Goal: Task Accomplishment & Management: Use online tool/utility

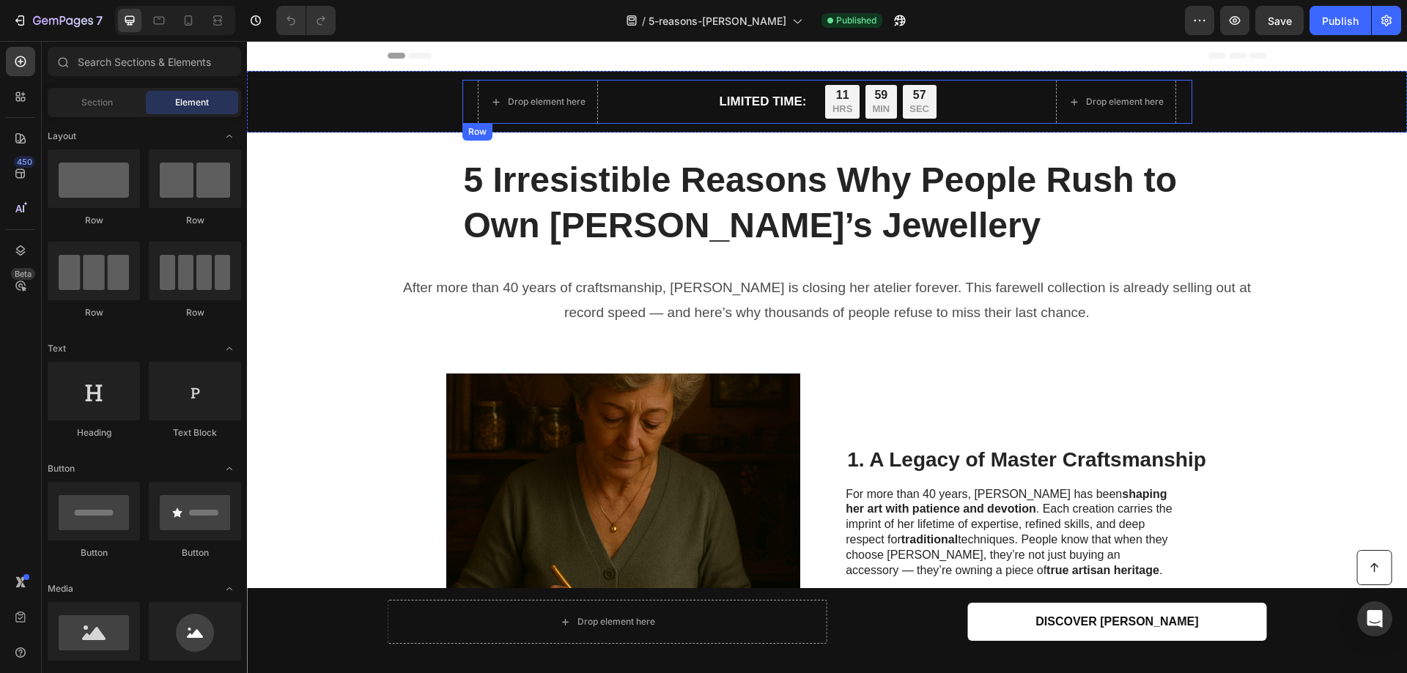
click at [1022, 95] on div "Drop element here LIMITED TIME: Text Block 11 HRS 59 MIN [STREET_ADDRESS] Drop …" at bounding box center [827, 102] width 730 height 44
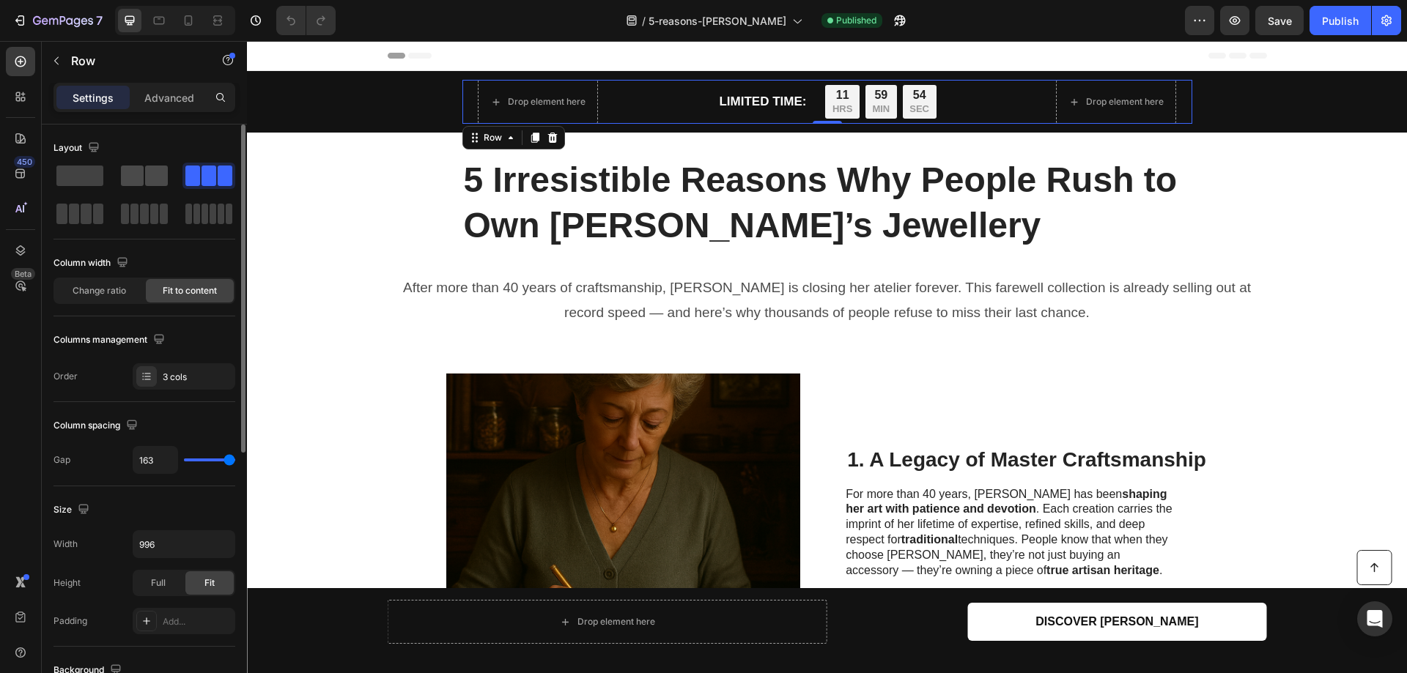
click at [149, 172] on span at bounding box center [156, 176] width 23 height 21
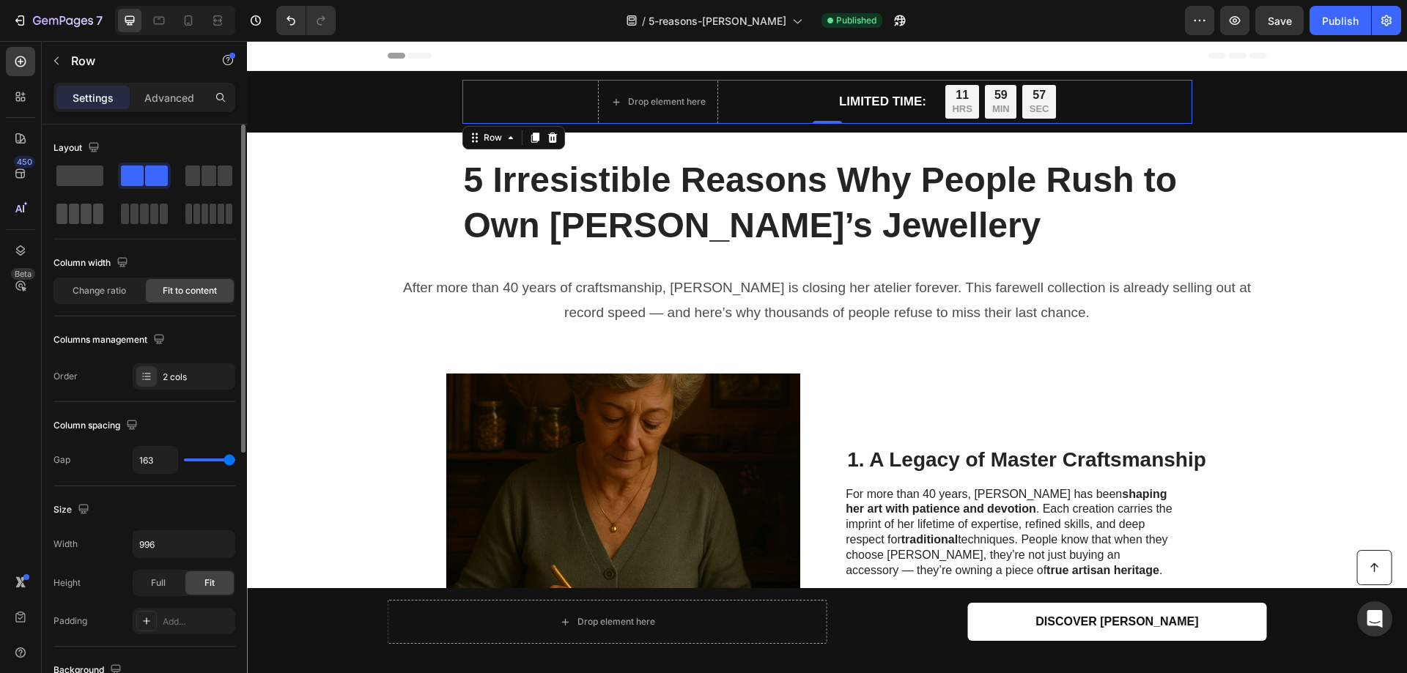
click at [79, 208] on div at bounding box center [79, 214] width 47 height 21
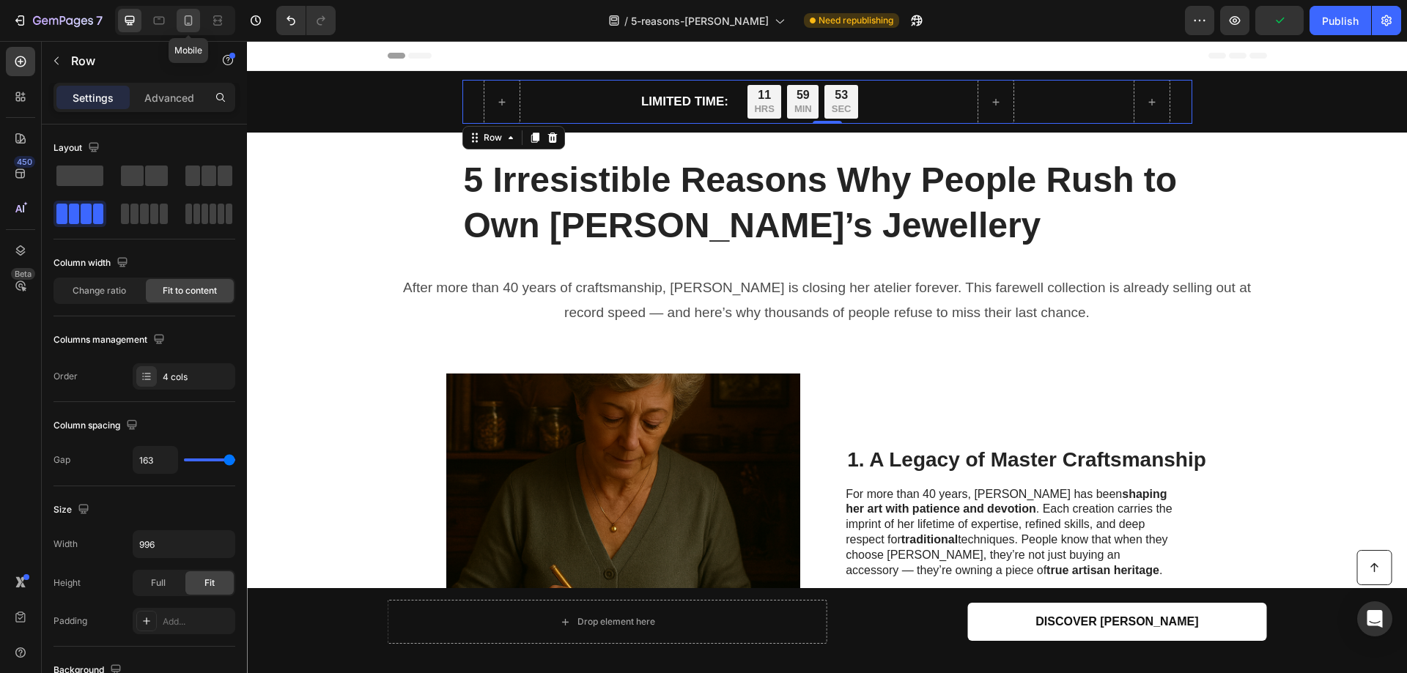
click at [186, 18] on icon at bounding box center [188, 20] width 15 height 15
type input "31"
type input "100%"
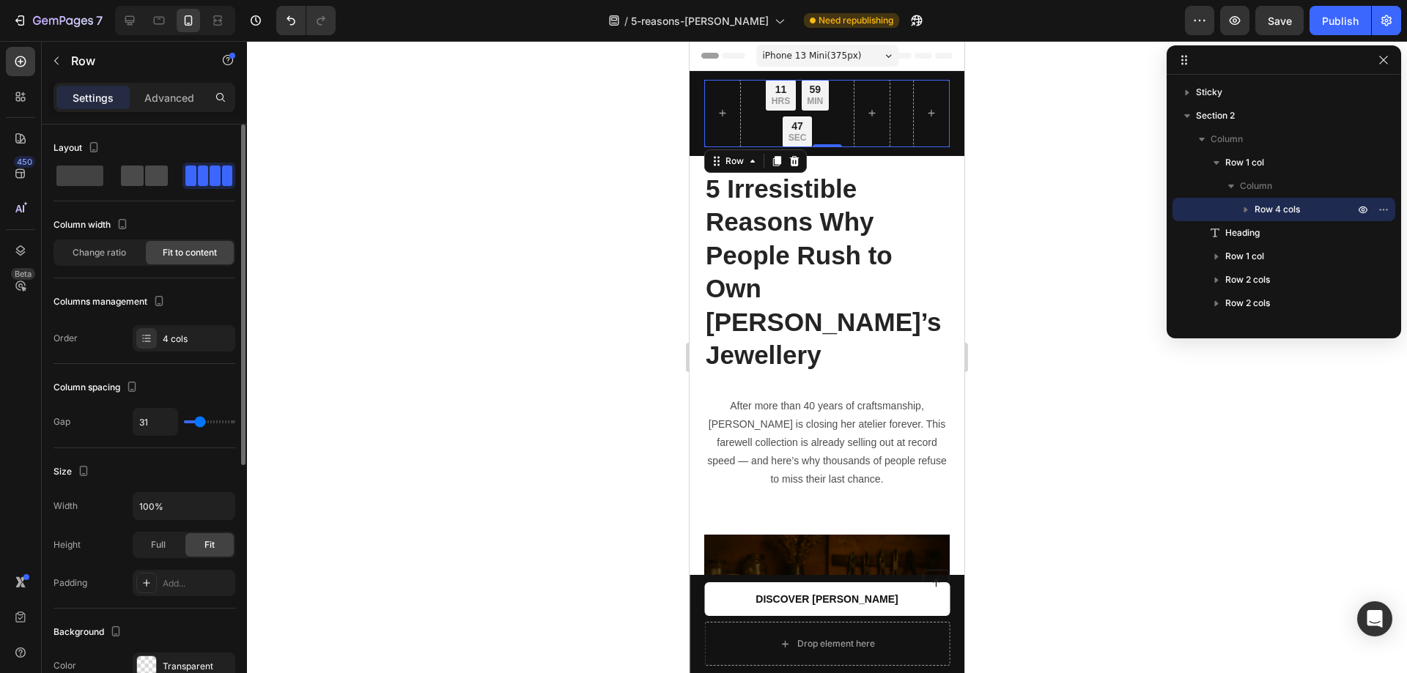
click at [133, 171] on span at bounding box center [132, 176] width 23 height 21
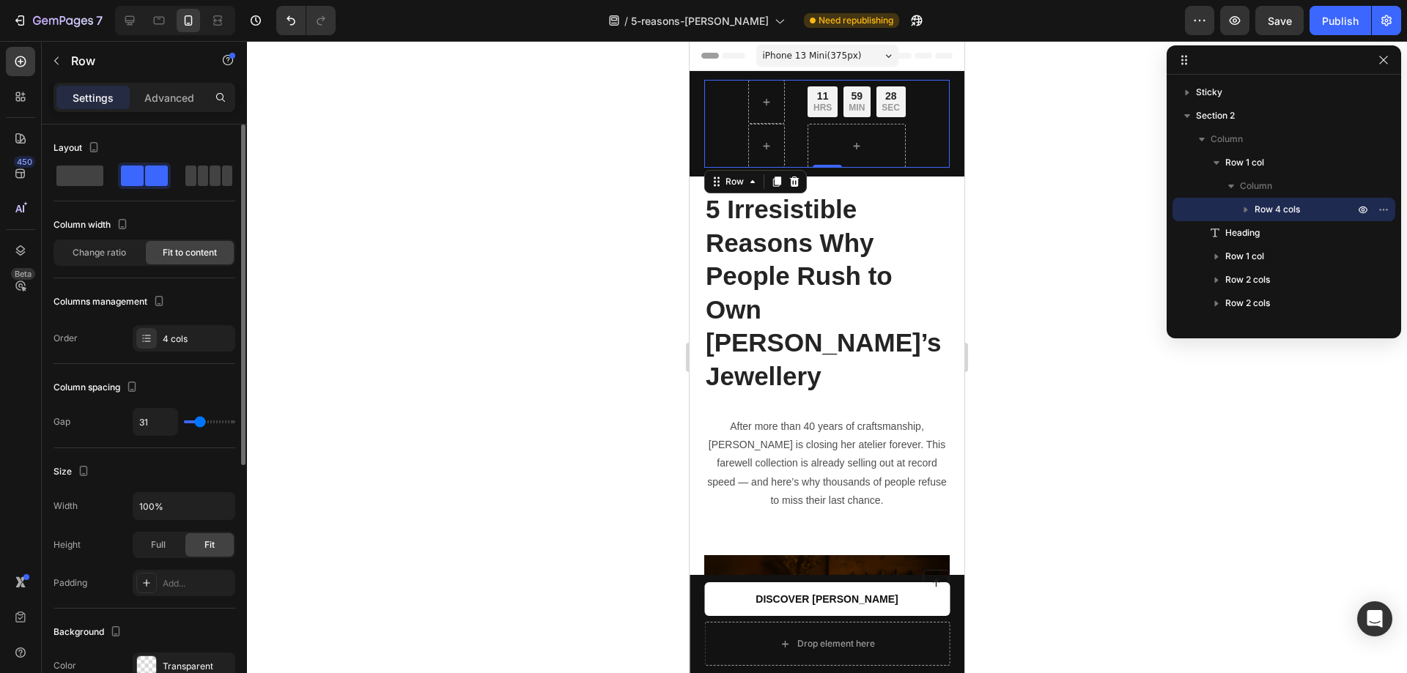
click at [202, 251] on span "Fit to content" at bounding box center [190, 252] width 54 height 13
click at [119, 254] on span "Change ratio" at bounding box center [99, 252] width 53 height 13
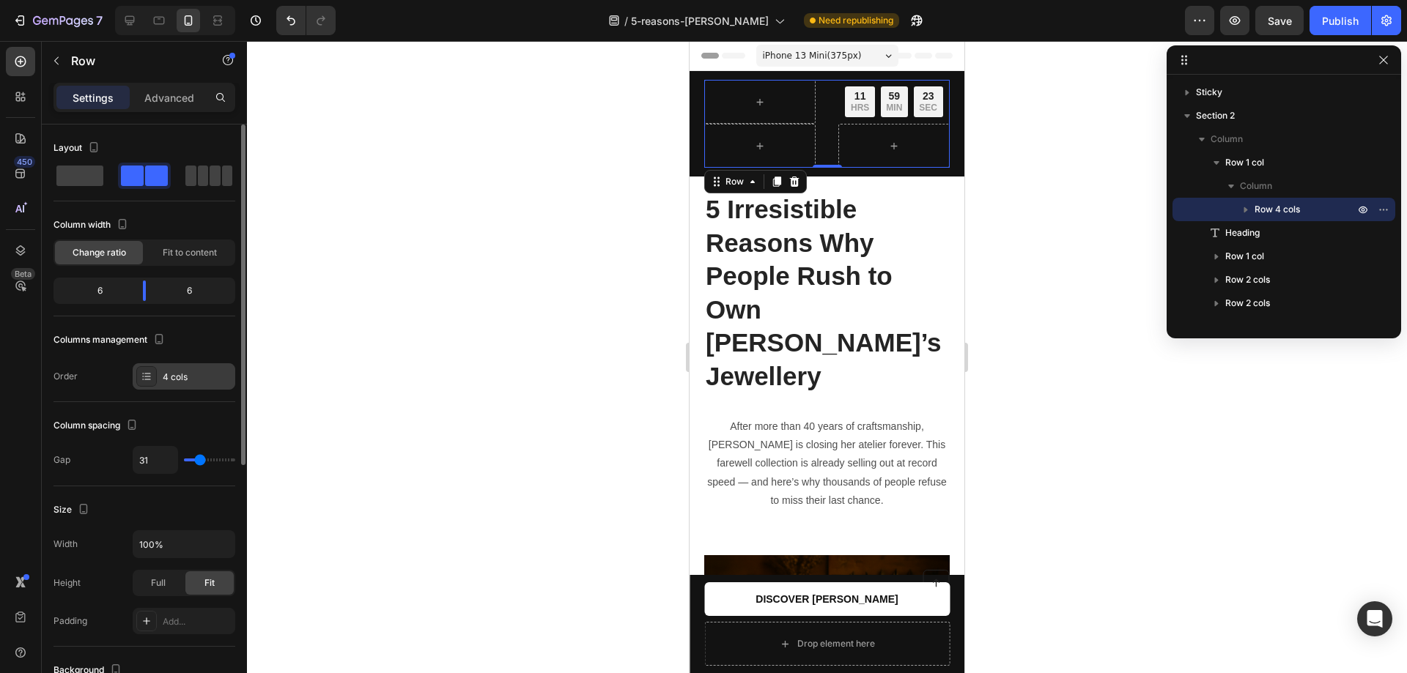
click at [203, 374] on div "4 cols" at bounding box center [197, 377] width 69 height 13
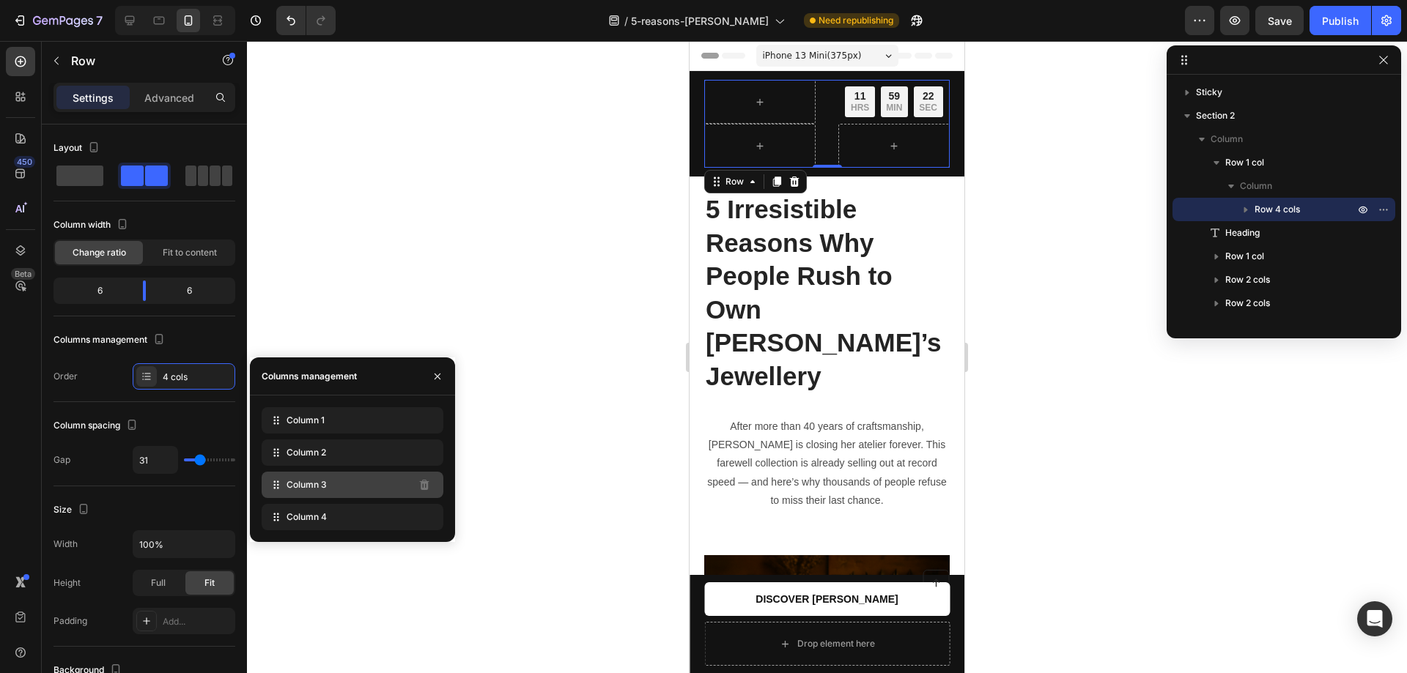
click at [337, 493] on div "Column 3" at bounding box center [353, 485] width 182 height 26
click at [385, 267] on div at bounding box center [827, 357] width 1160 height 632
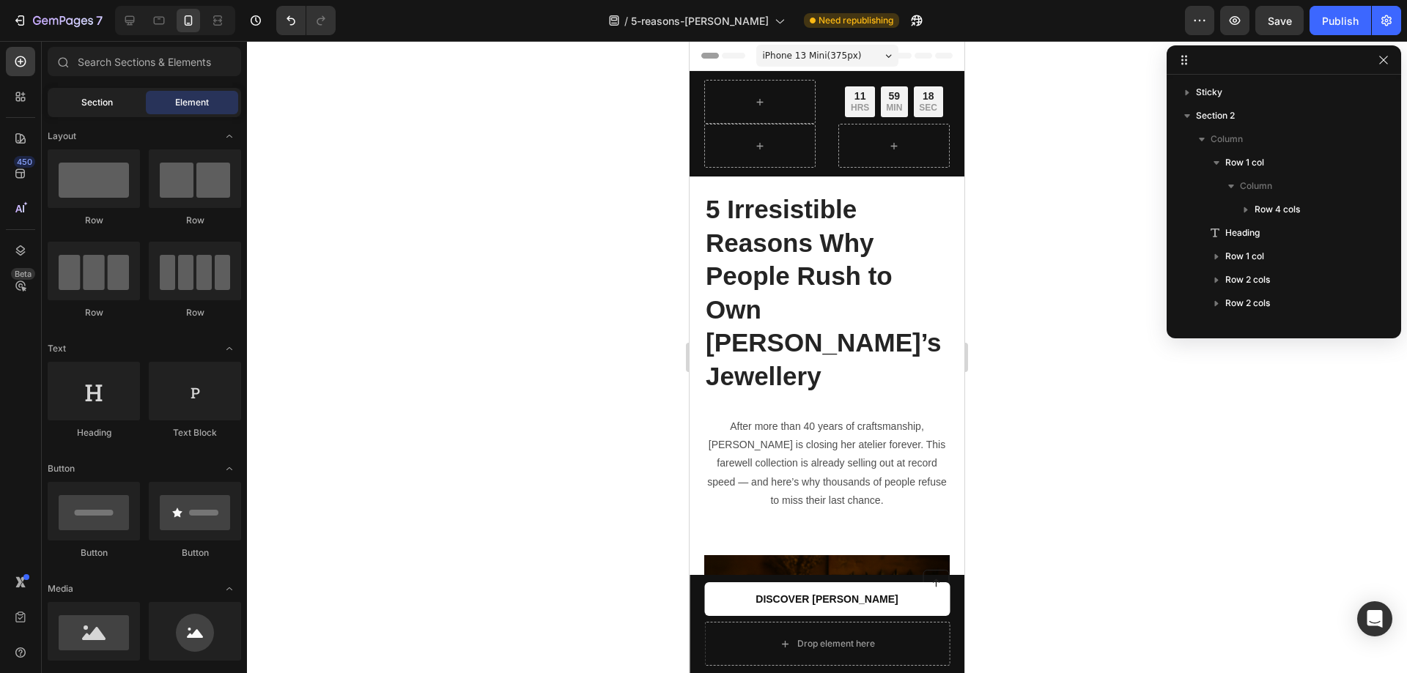
click at [92, 92] on div "Section" at bounding box center [97, 102] width 92 height 23
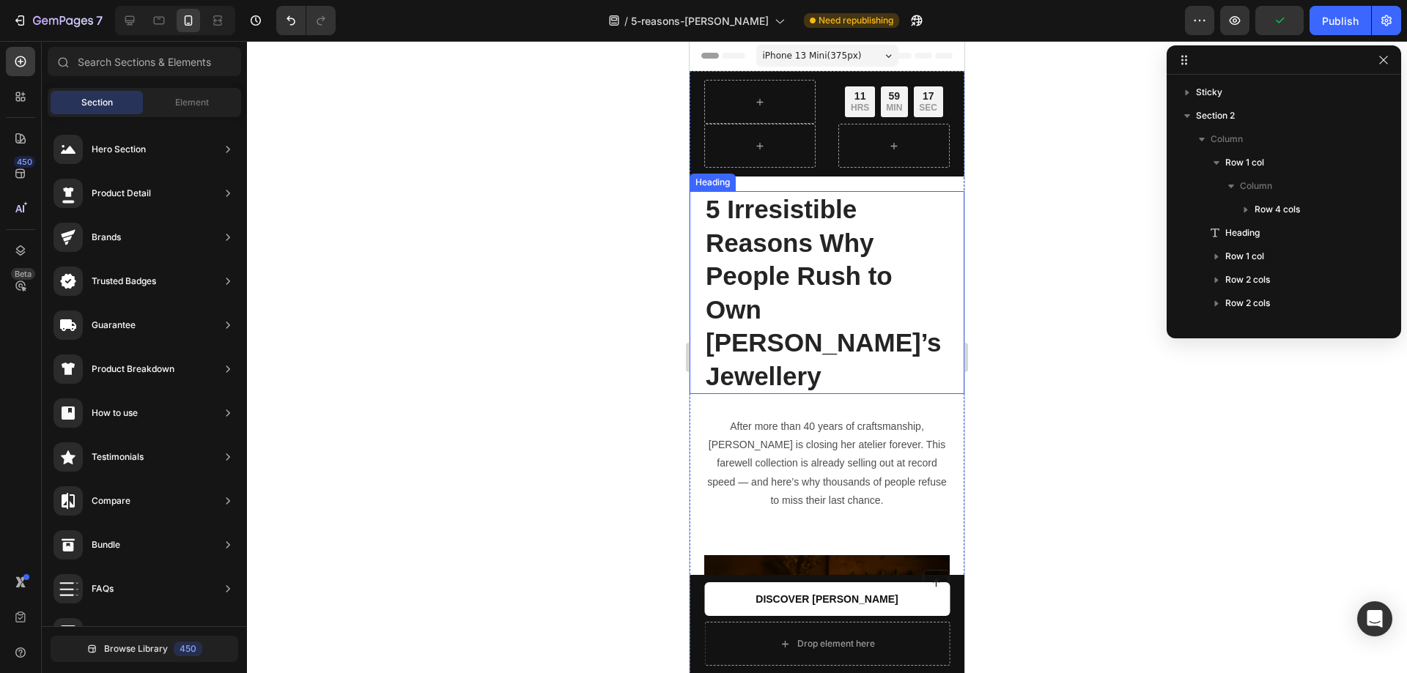
click at [851, 309] on h1 "5 Irresistible Reasons Why People Rush to Own [PERSON_NAME]’s Jewellery" at bounding box center [826, 292] width 245 height 203
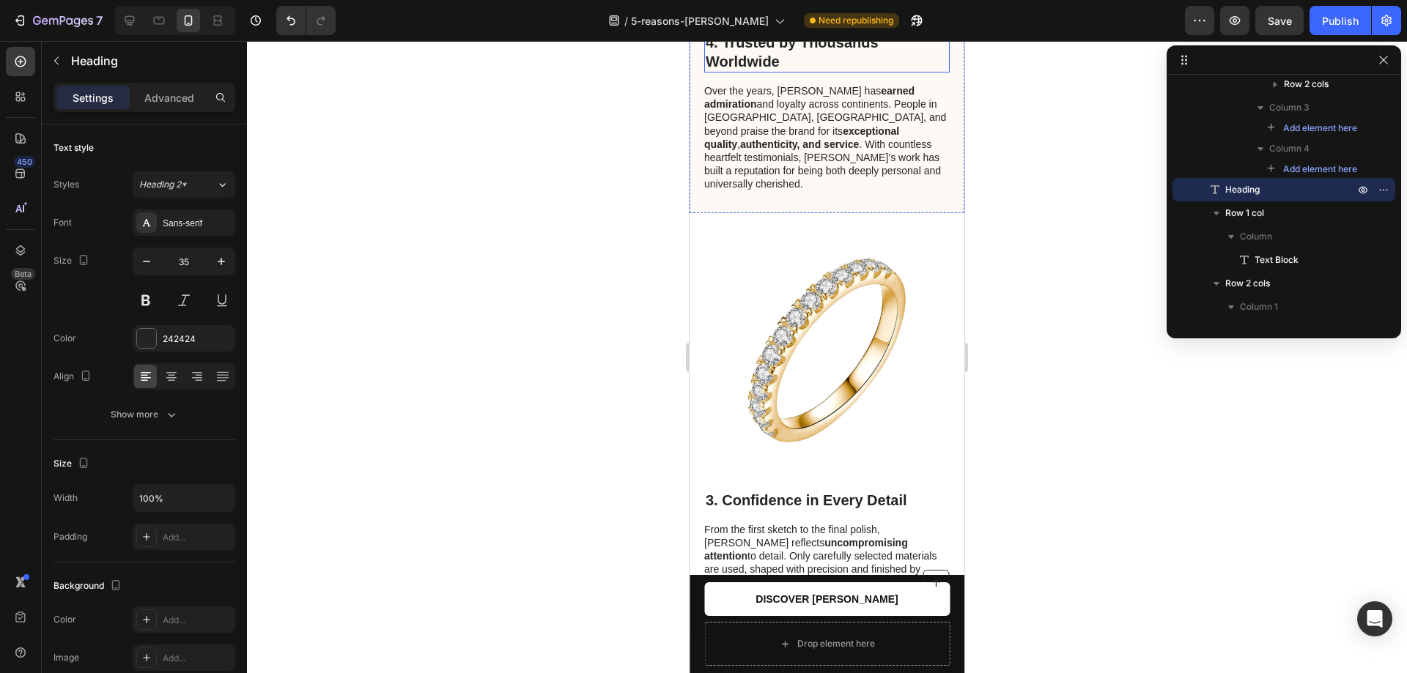
scroll to position [2345, 0]
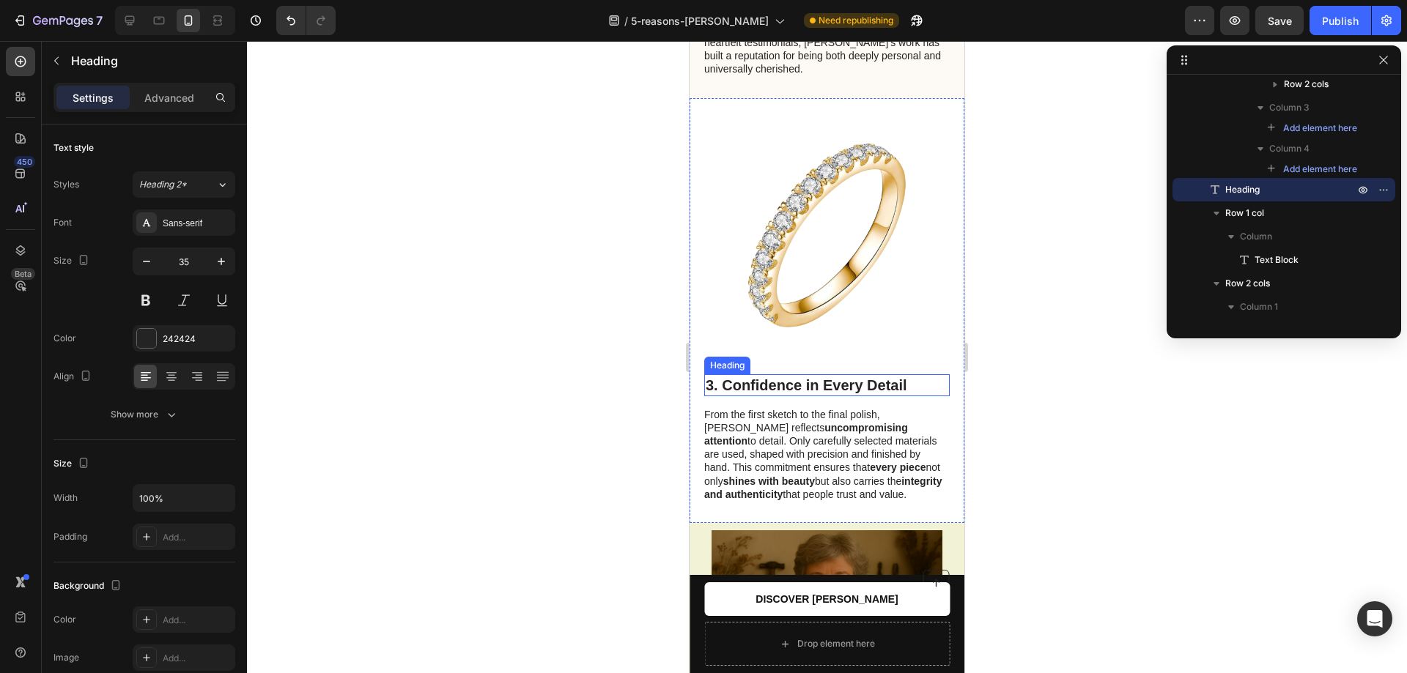
click at [770, 374] on h2 "3. Confidence in Every Detail" at bounding box center [826, 385] width 245 height 22
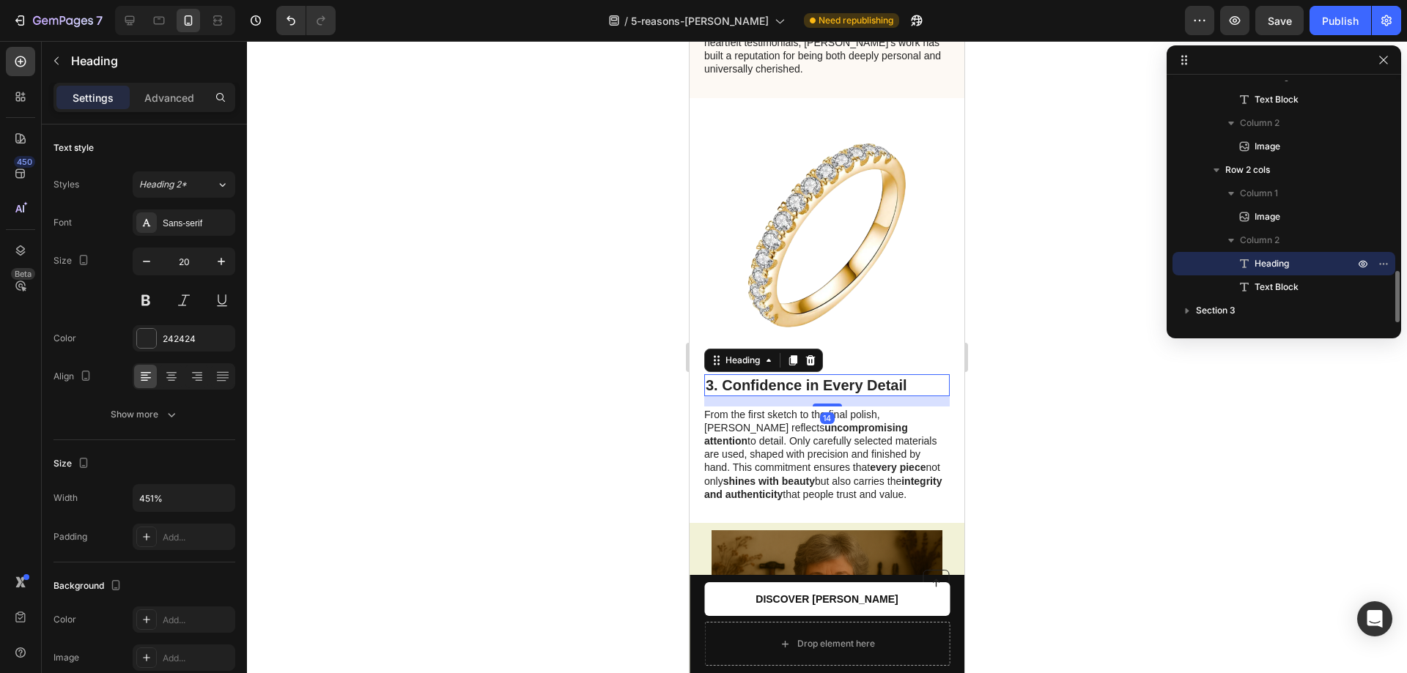
click at [770, 374] on h2 "3. Confidence in Every Detail" at bounding box center [826, 385] width 245 height 22
click at [712, 376] on p "3. Confidence in Every Detail" at bounding box center [827, 385] width 243 height 19
click at [1025, 339] on div at bounding box center [827, 357] width 1160 height 632
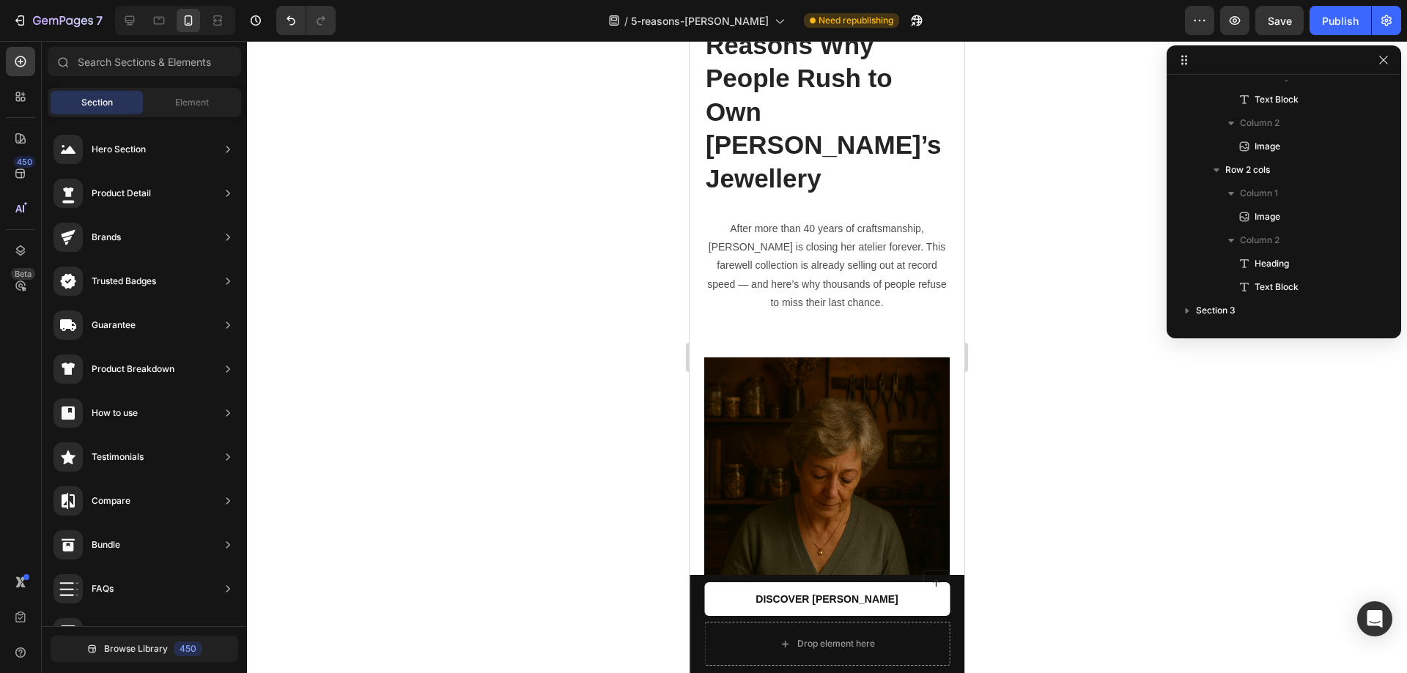
scroll to position [0, 0]
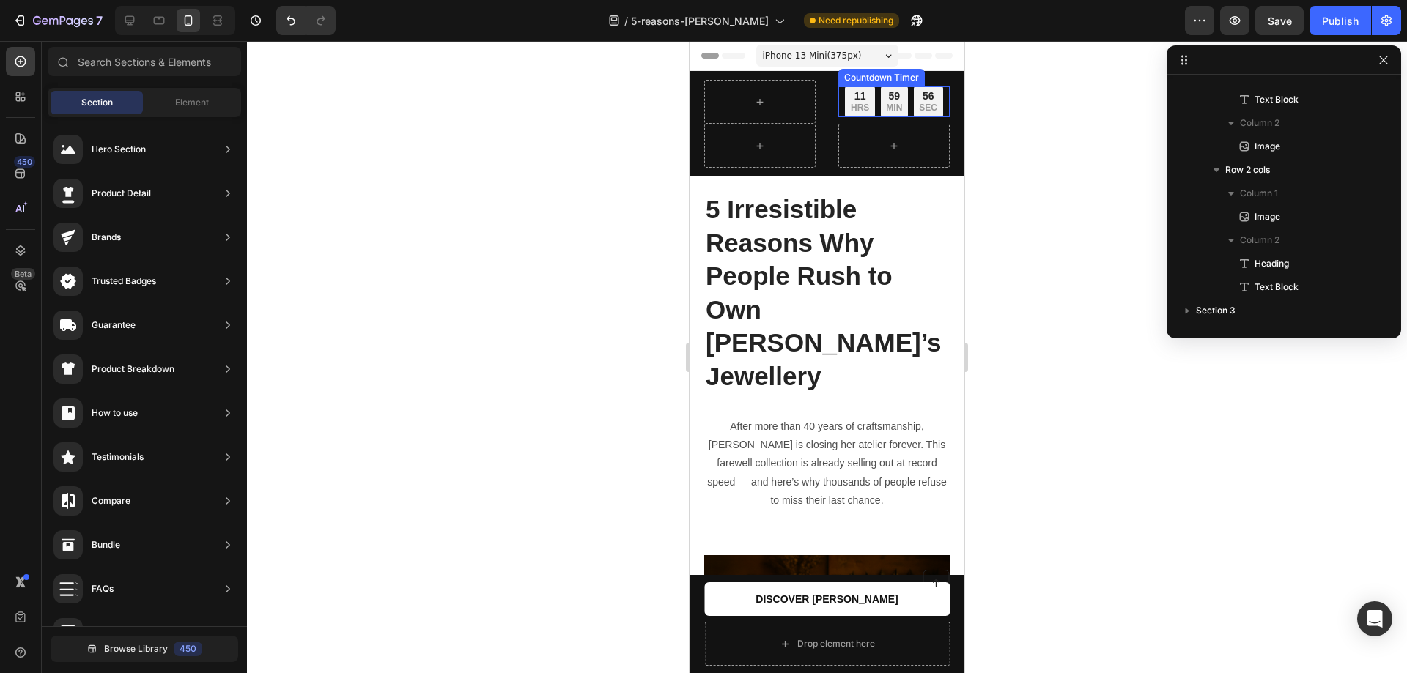
click at [895, 103] on div "59 MIN" at bounding box center [894, 101] width 27 height 31
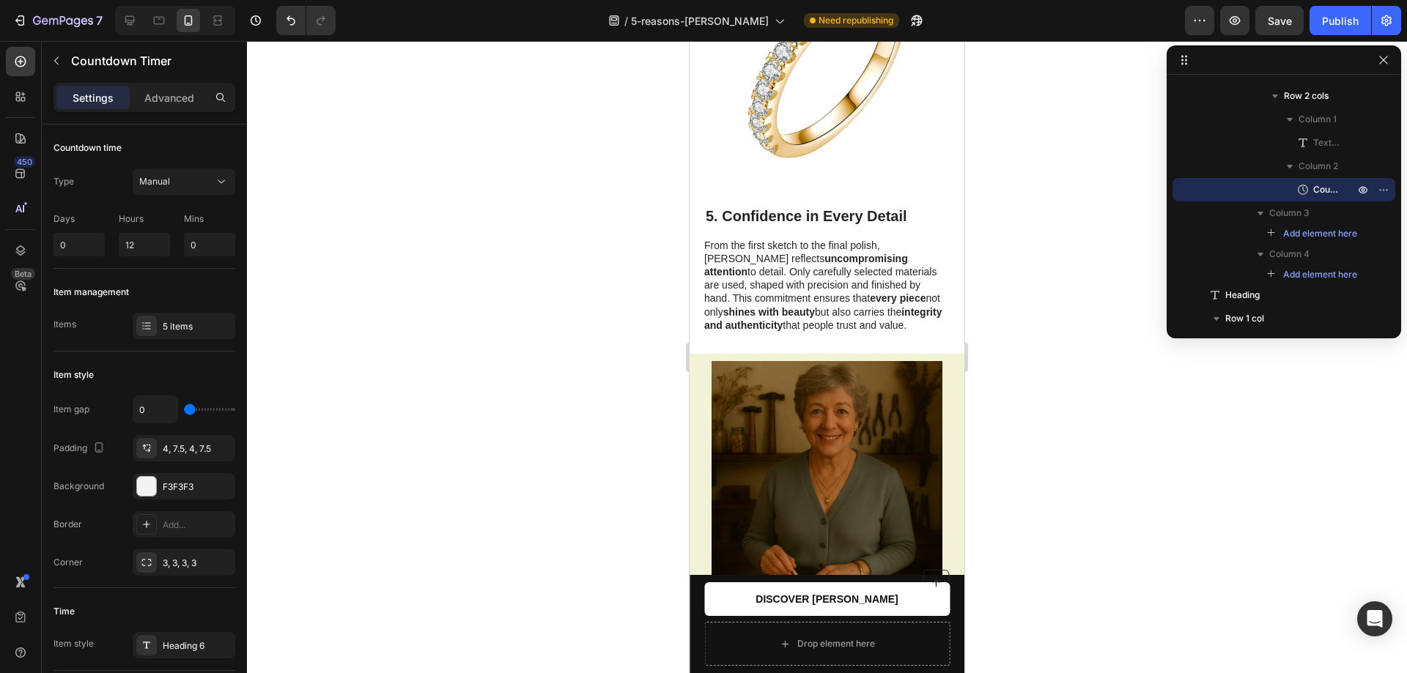
scroll to position [2638, 0]
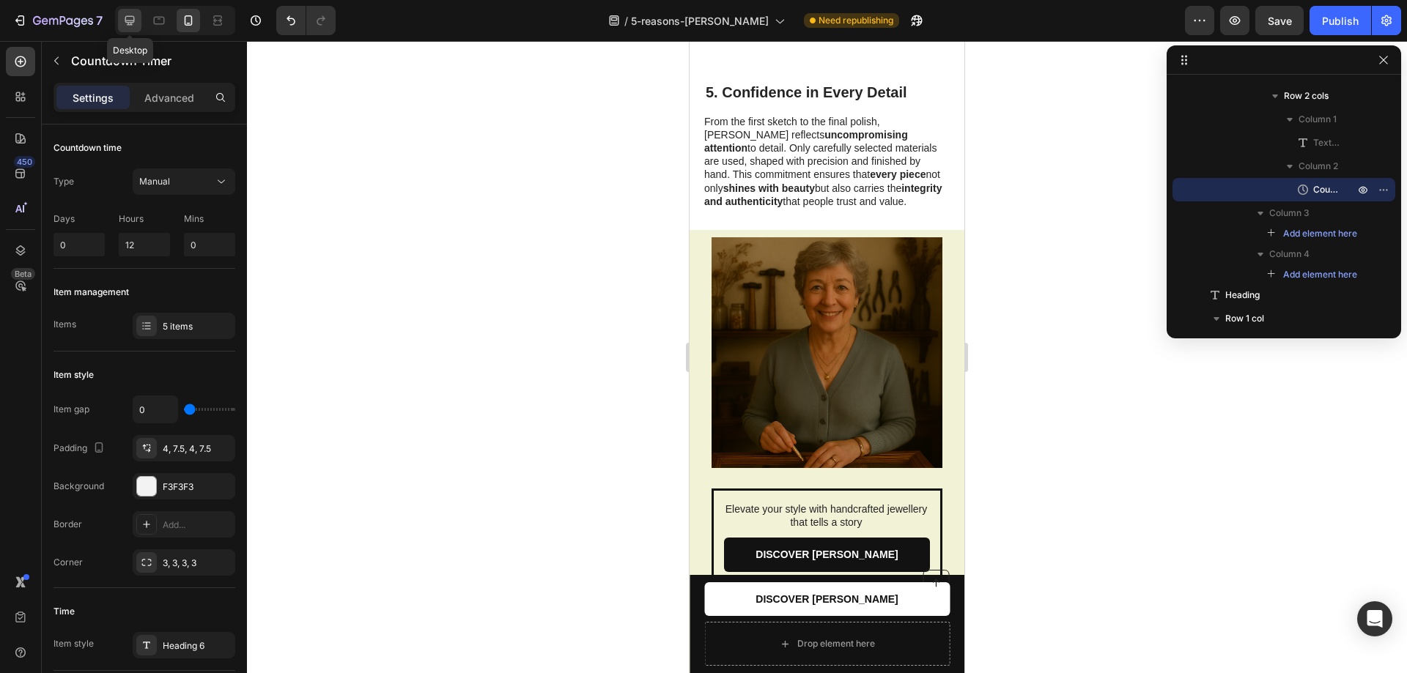
click at [136, 21] on icon at bounding box center [129, 20] width 15 height 15
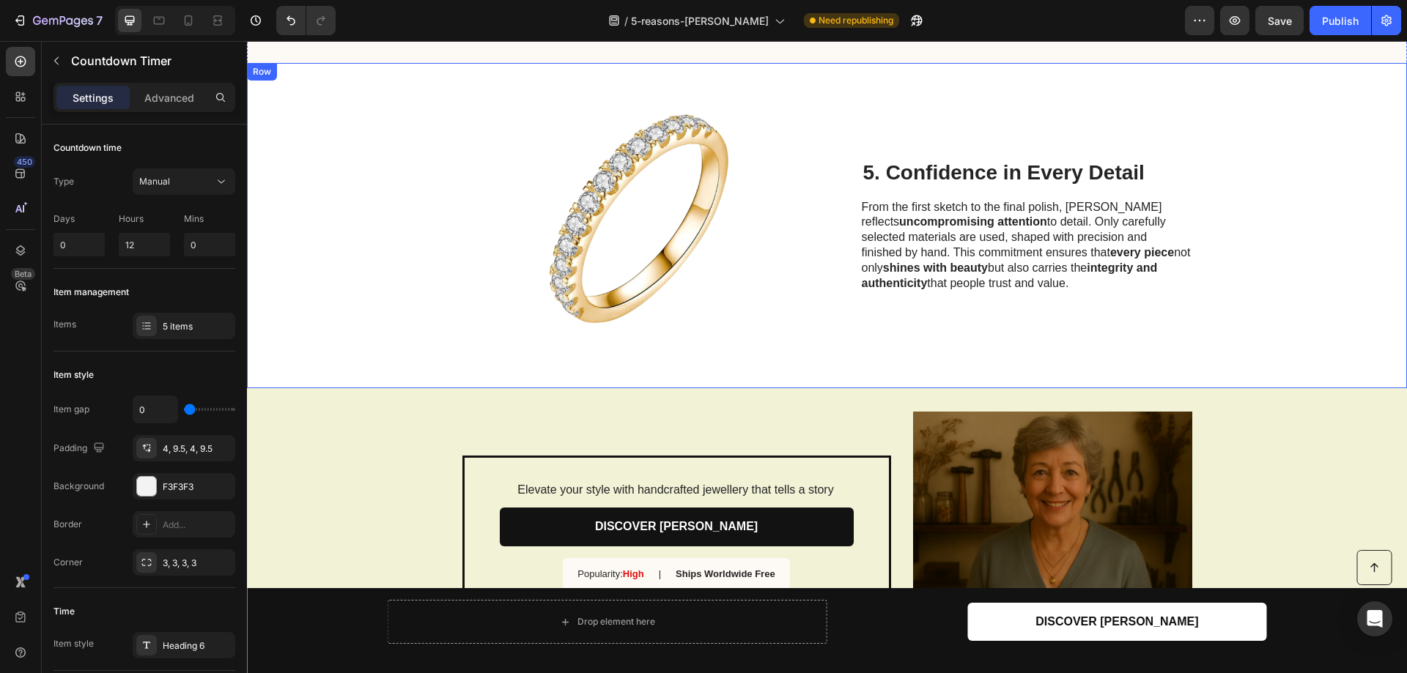
scroll to position [1612, 0]
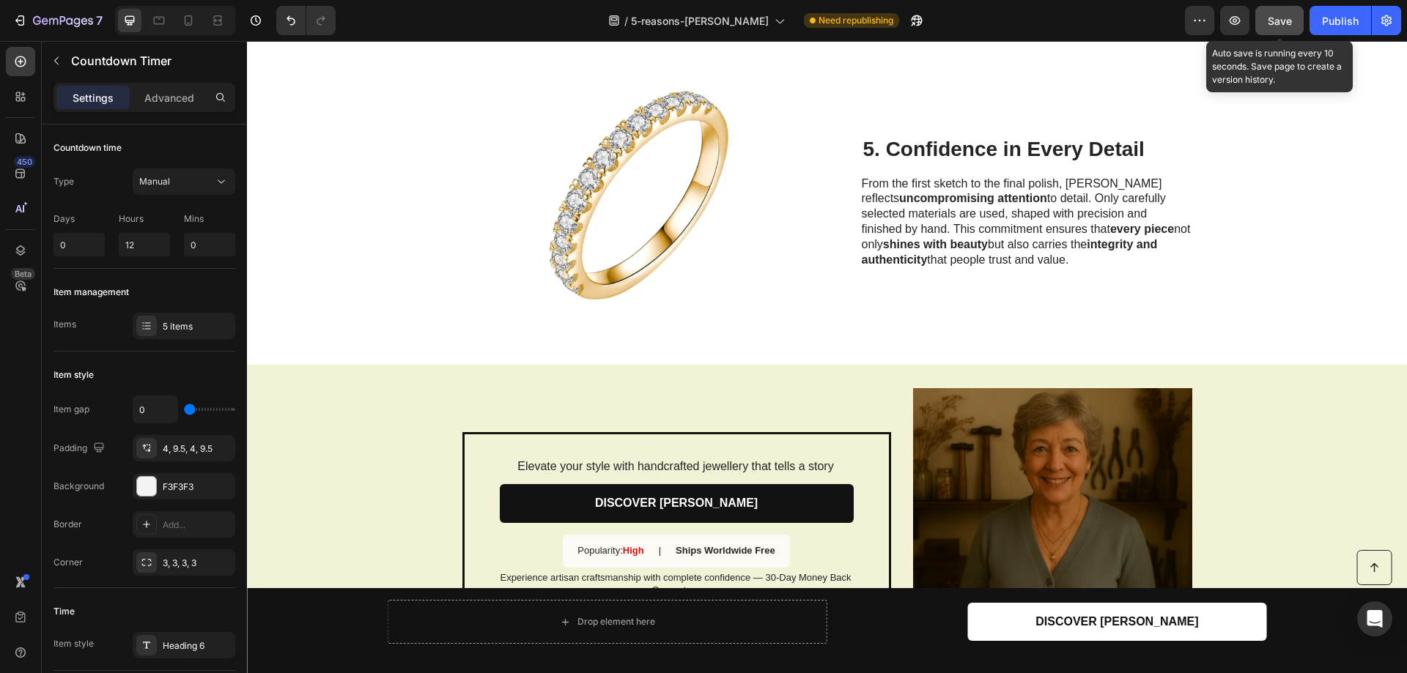
click at [1273, 19] on span "Save" at bounding box center [1280, 21] width 24 height 12
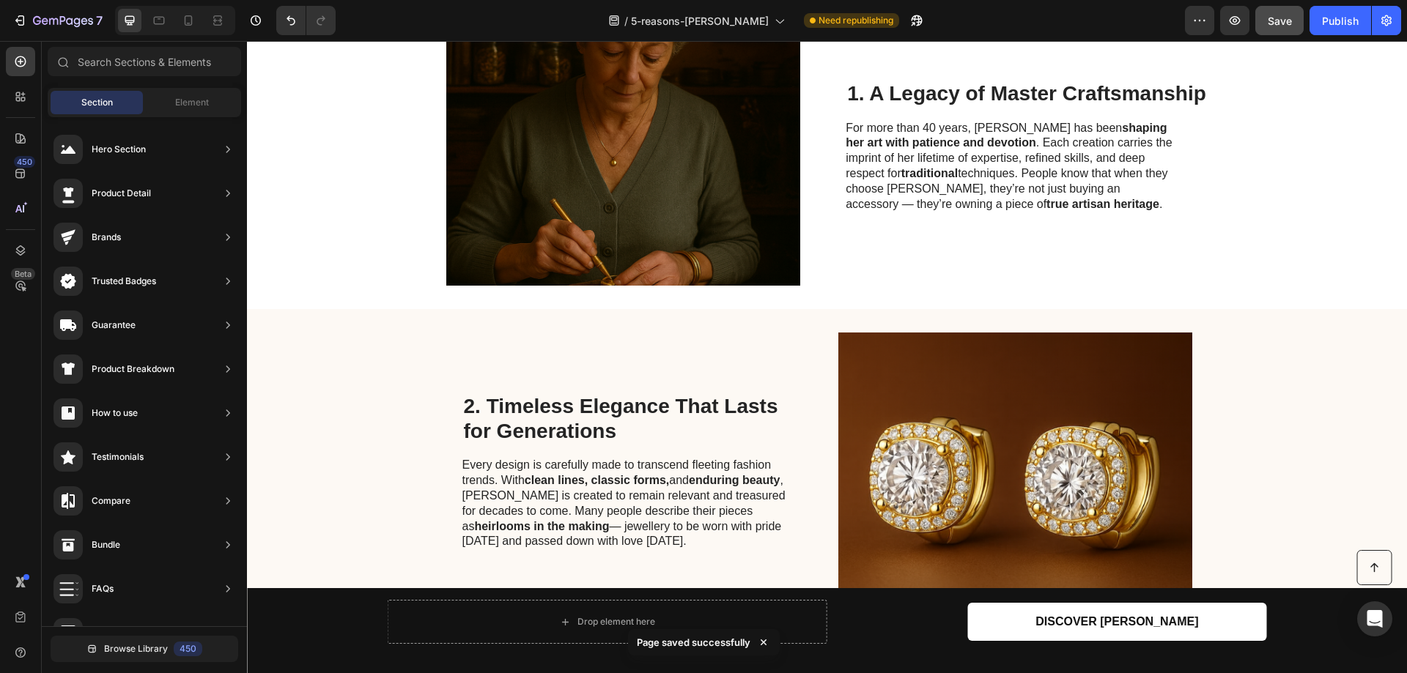
scroll to position [0, 0]
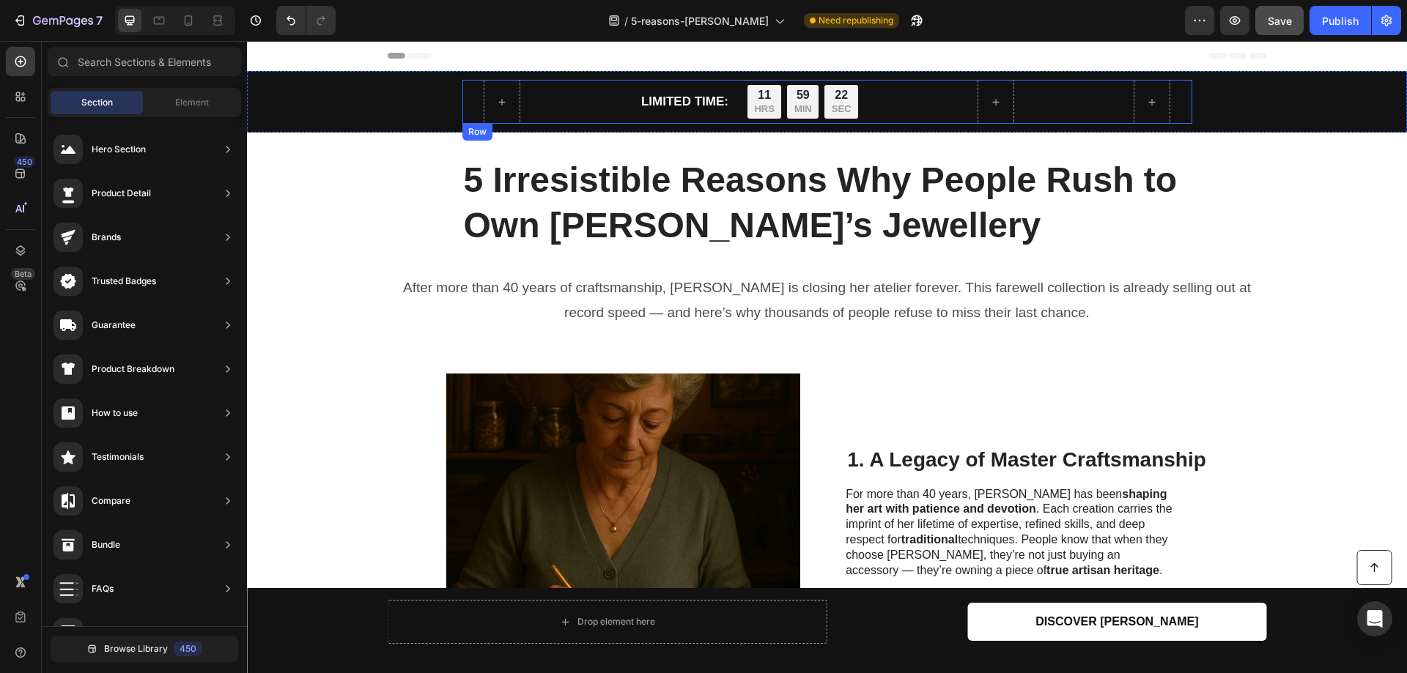
click at [930, 96] on div "LIMITED TIME: Text Block 11 HRS 59 MIN 22 SEC Countdown Timer Row Row" at bounding box center [827, 102] width 730 height 44
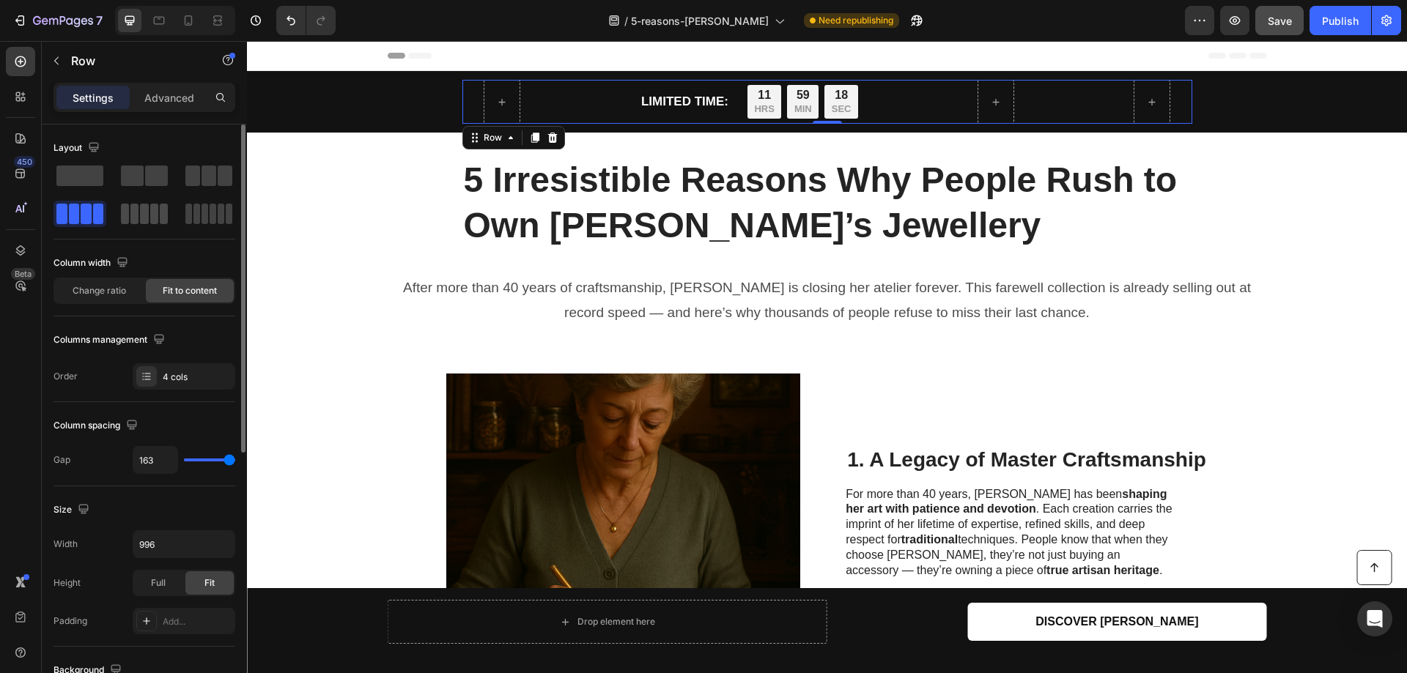
click at [150, 205] on span at bounding box center [154, 214] width 8 height 21
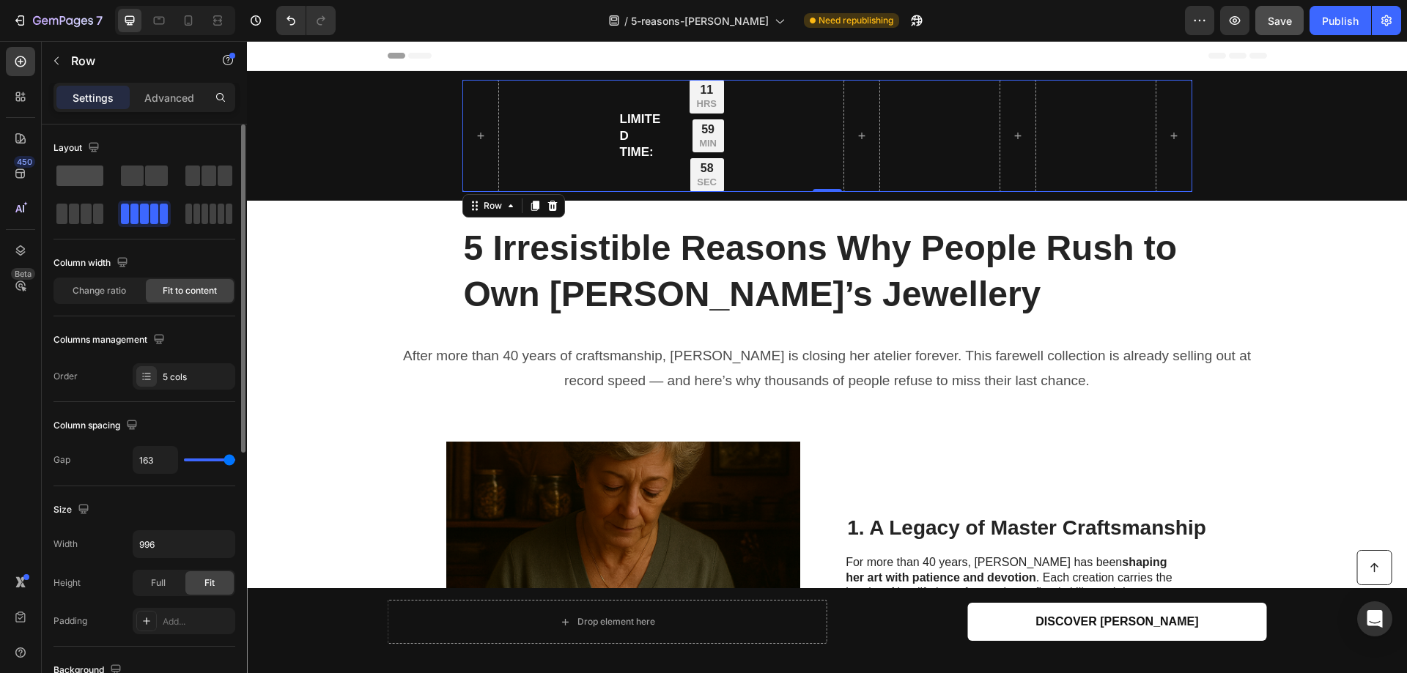
click at [87, 177] on span at bounding box center [79, 176] width 47 height 21
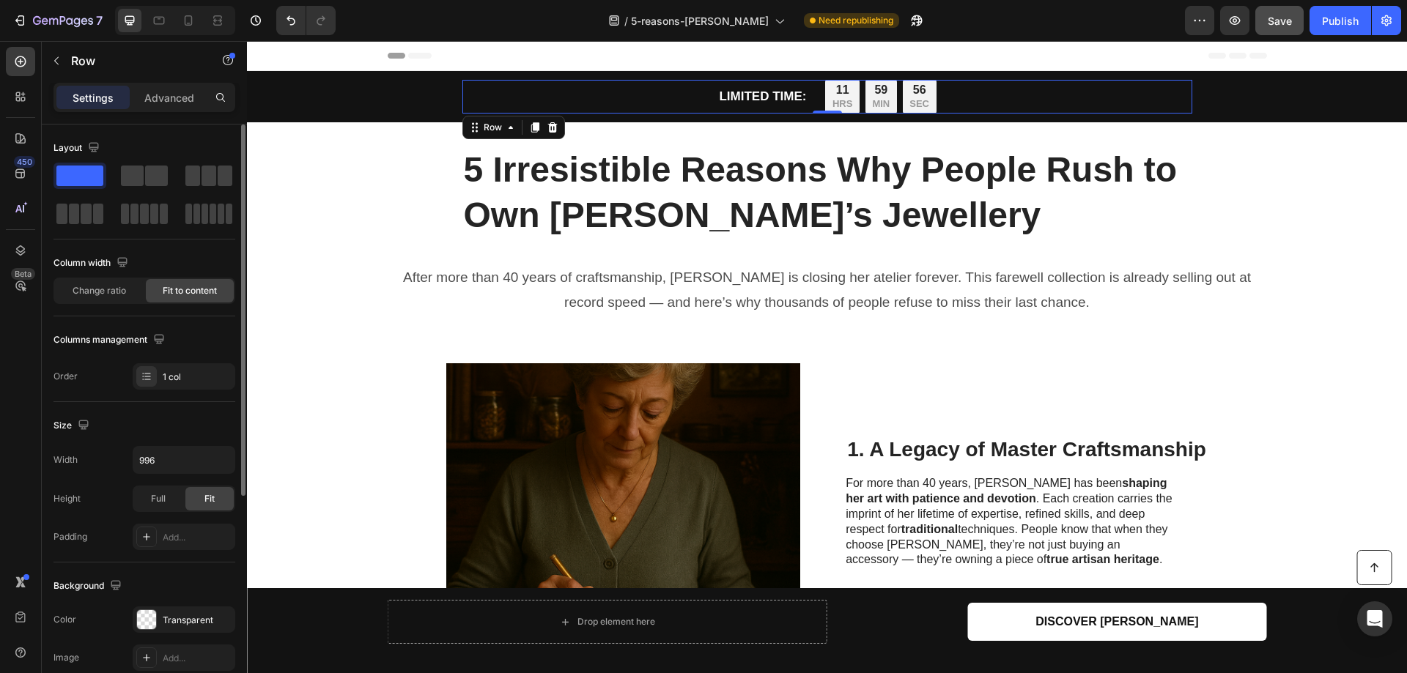
click at [187, 289] on span "Fit to content" at bounding box center [190, 290] width 54 height 13
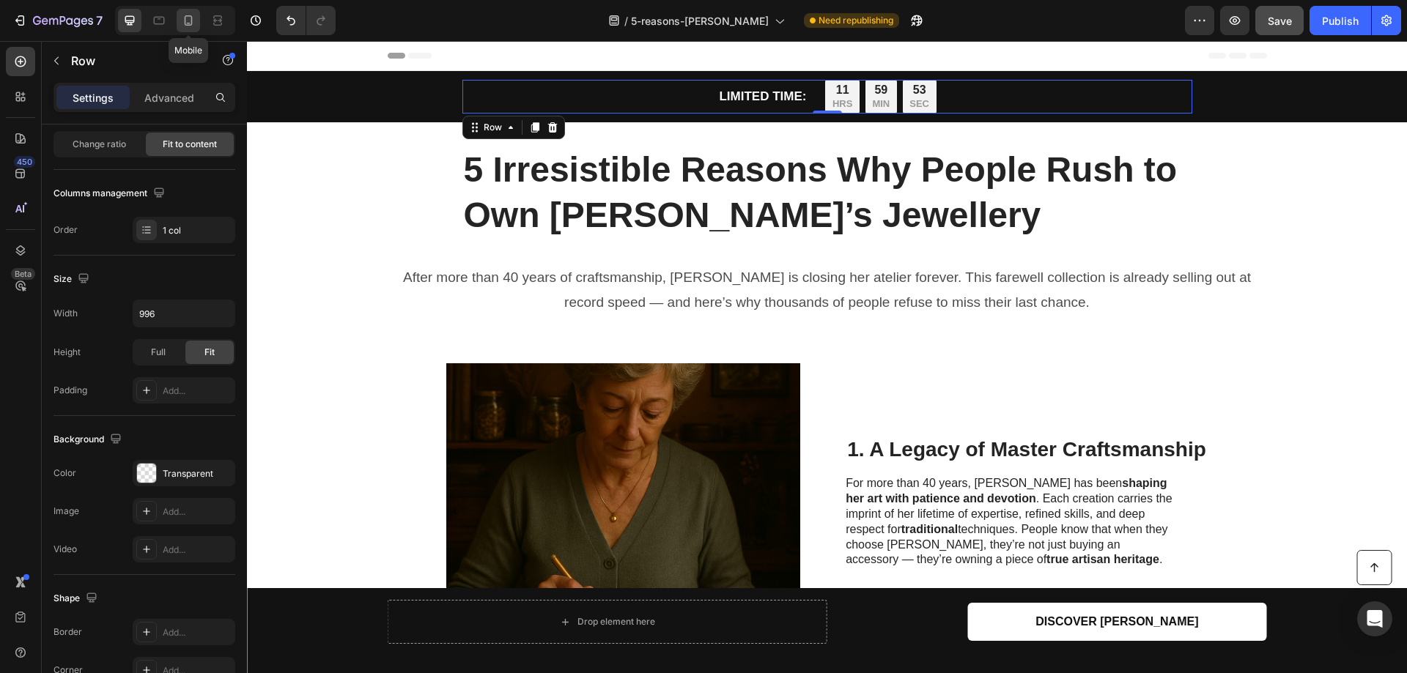
click at [188, 23] on icon at bounding box center [189, 23] width 4 height 1
type input "100%"
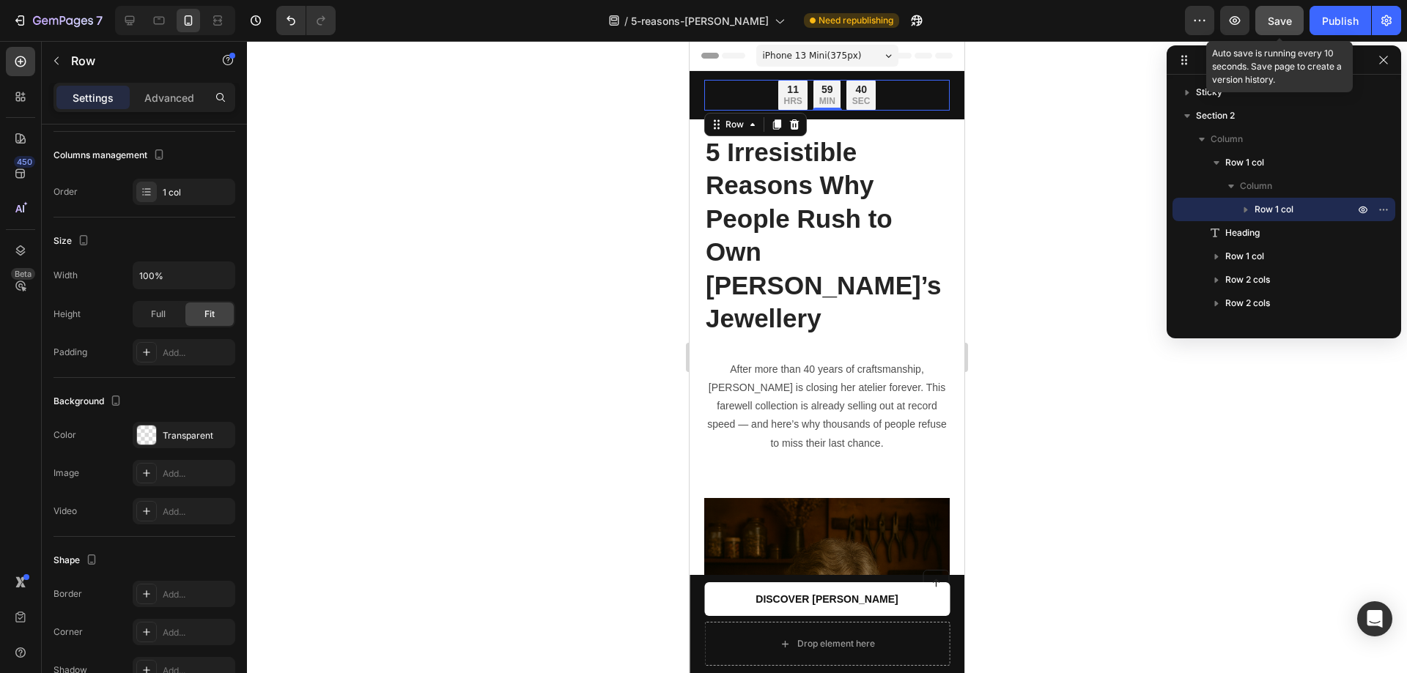
click at [1274, 22] on span "Save" at bounding box center [1280, 21] width 24 height 12
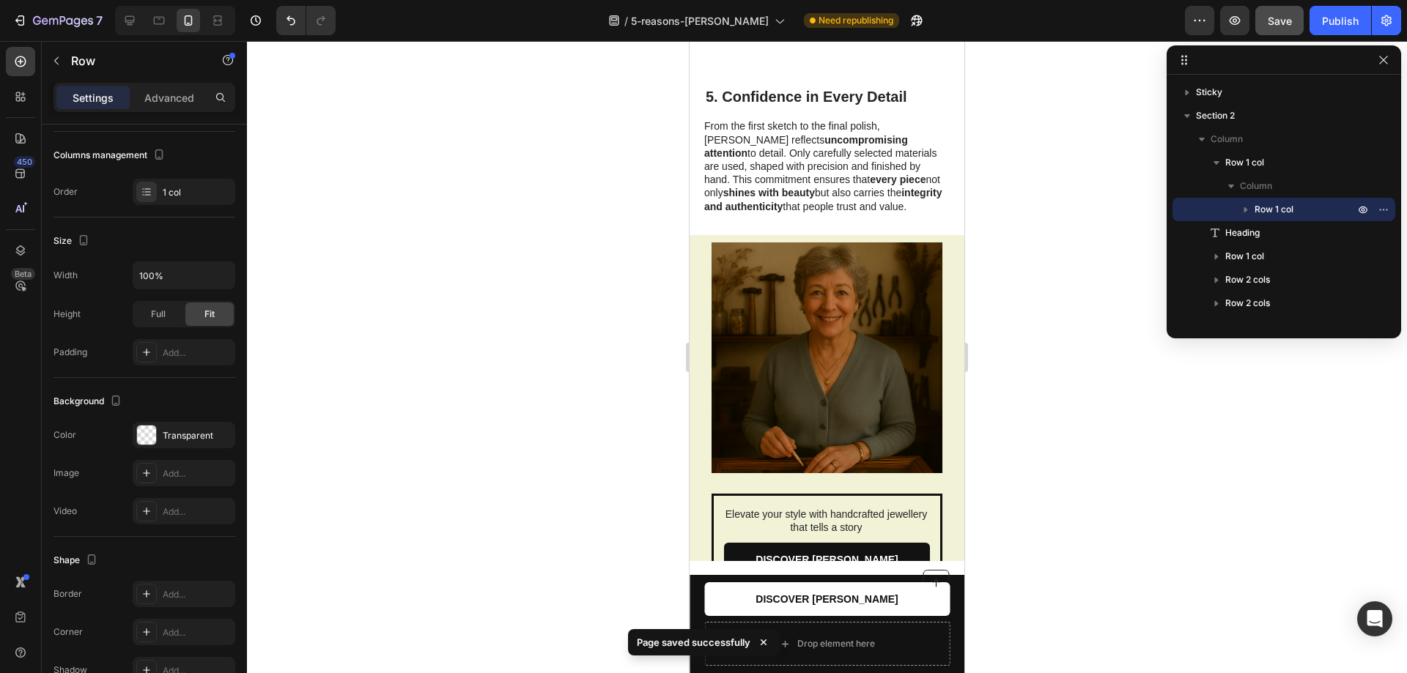
scroll to position [2645, 0]
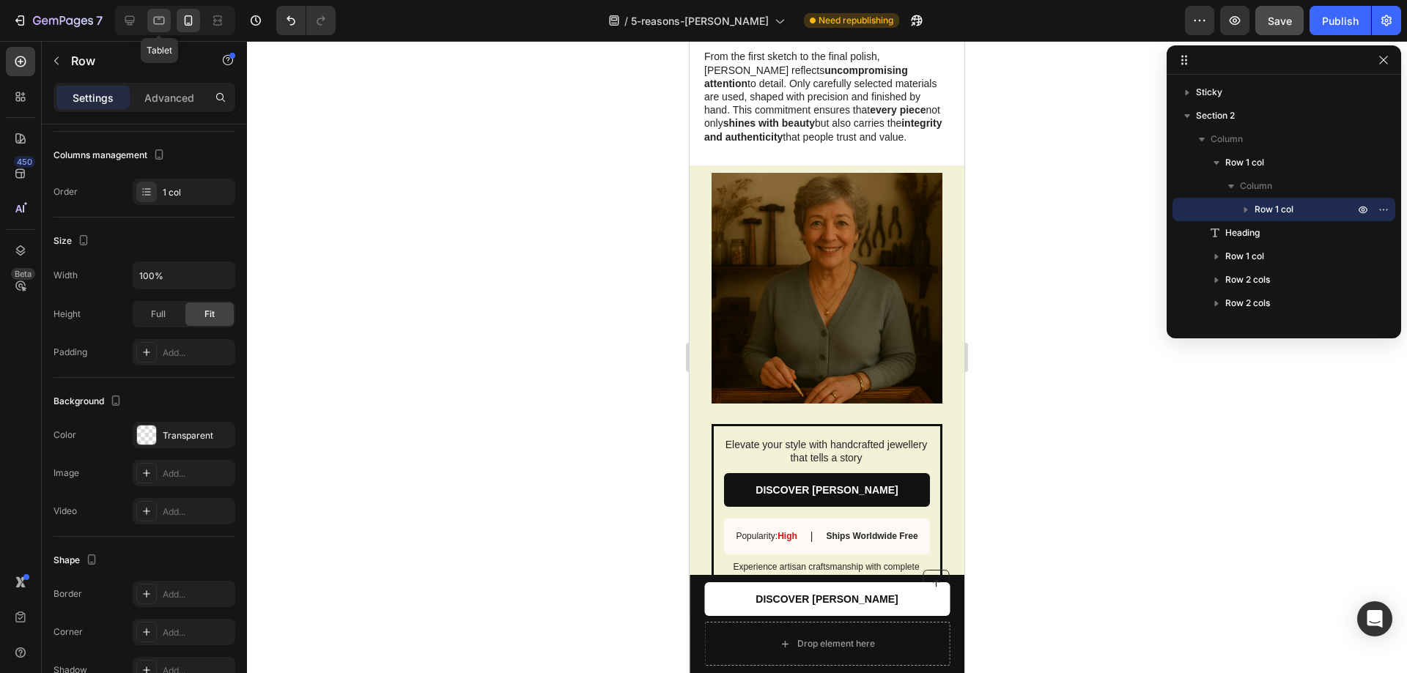
click at [158, 19] on icon at bounding box center [160, 18] width 4 height 1
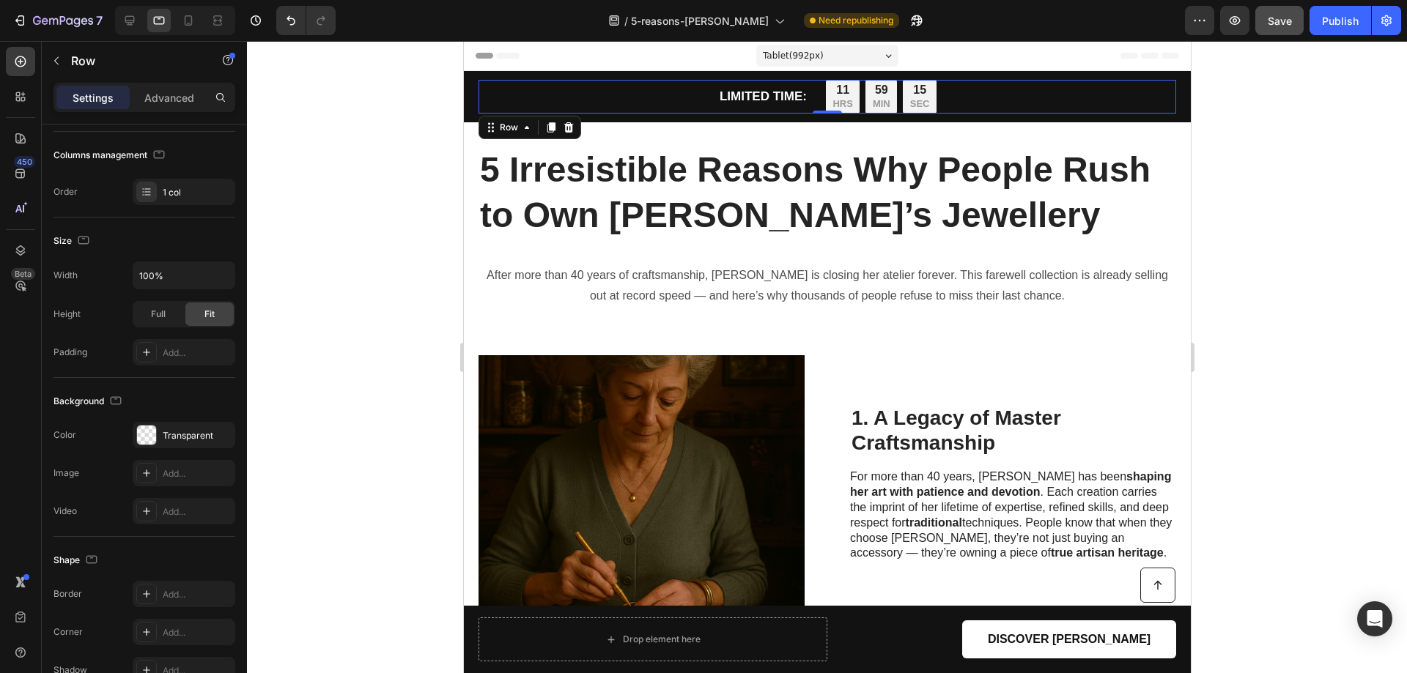
click at [1252, 92] on div at bounding box center [827, 357] width 1160 height 632
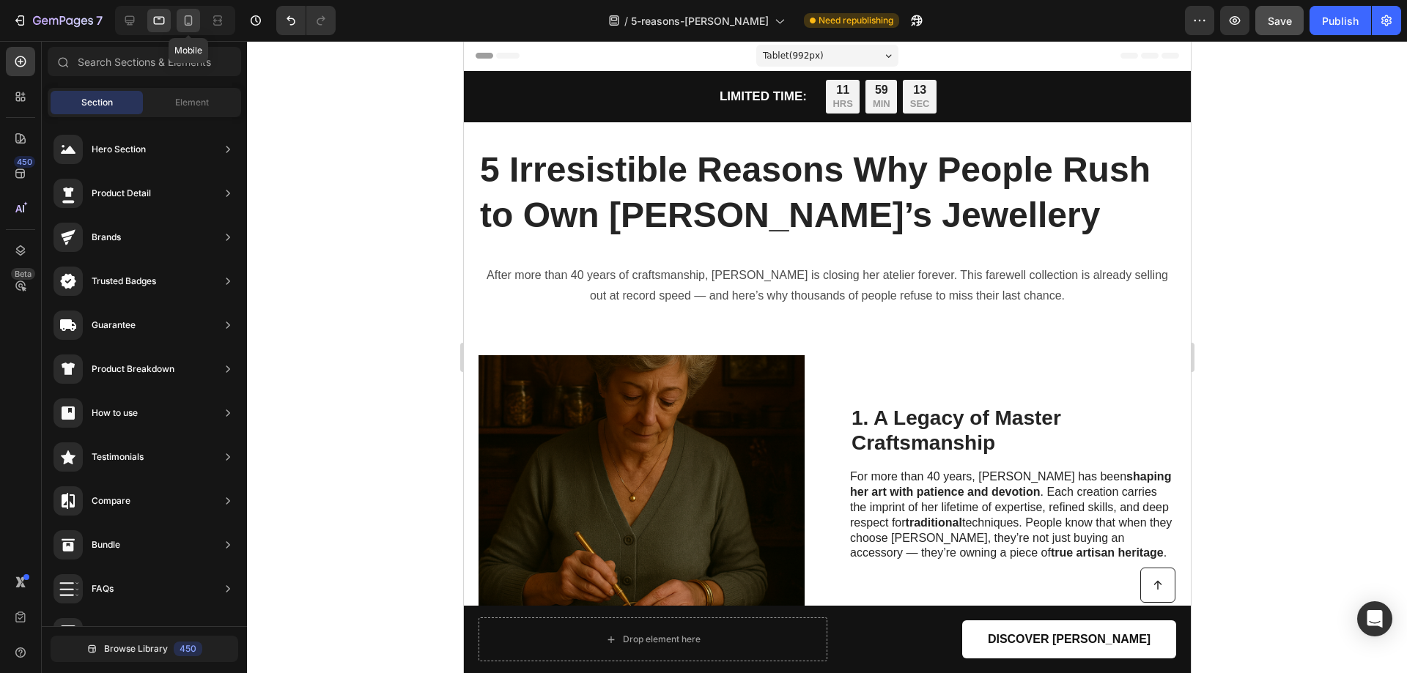
click at [192, 22] on icon at bounding box center [189, 20] width 8 height 10
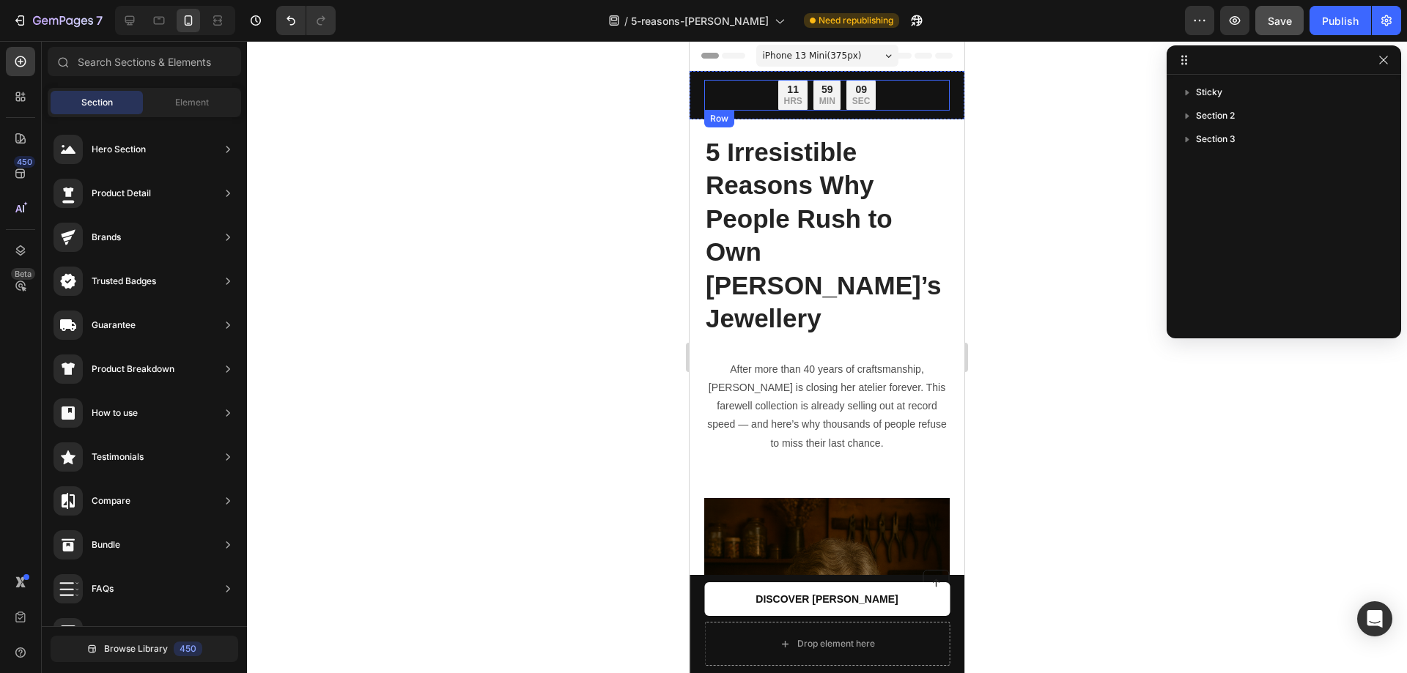
click at [893, 91] on div "LIMITED TIME: Text Block 11 HRS 59 MIN 09 SEC Countdown Timer Row Row" at bounding box center [826, 95] width 245 height 31
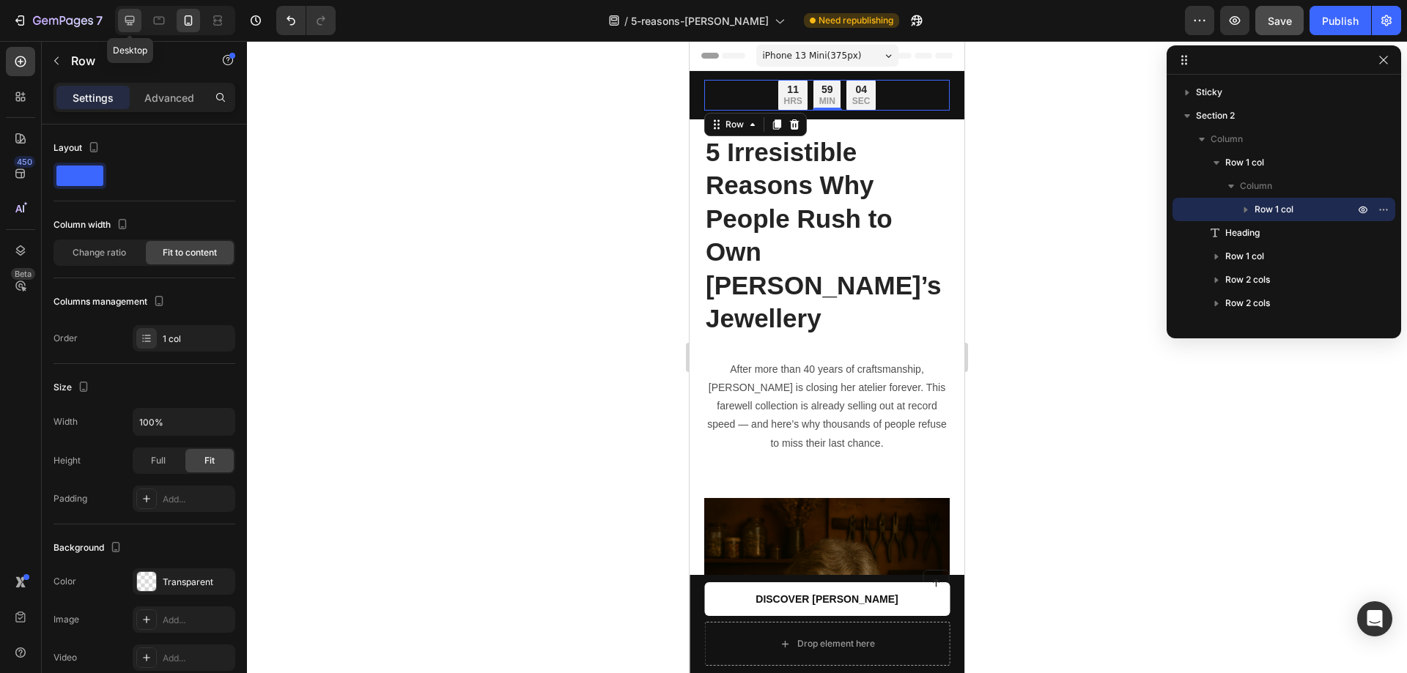
click at [133, 18] on icon at bounding box center [129, 20] width 15 height 15
type input "996"
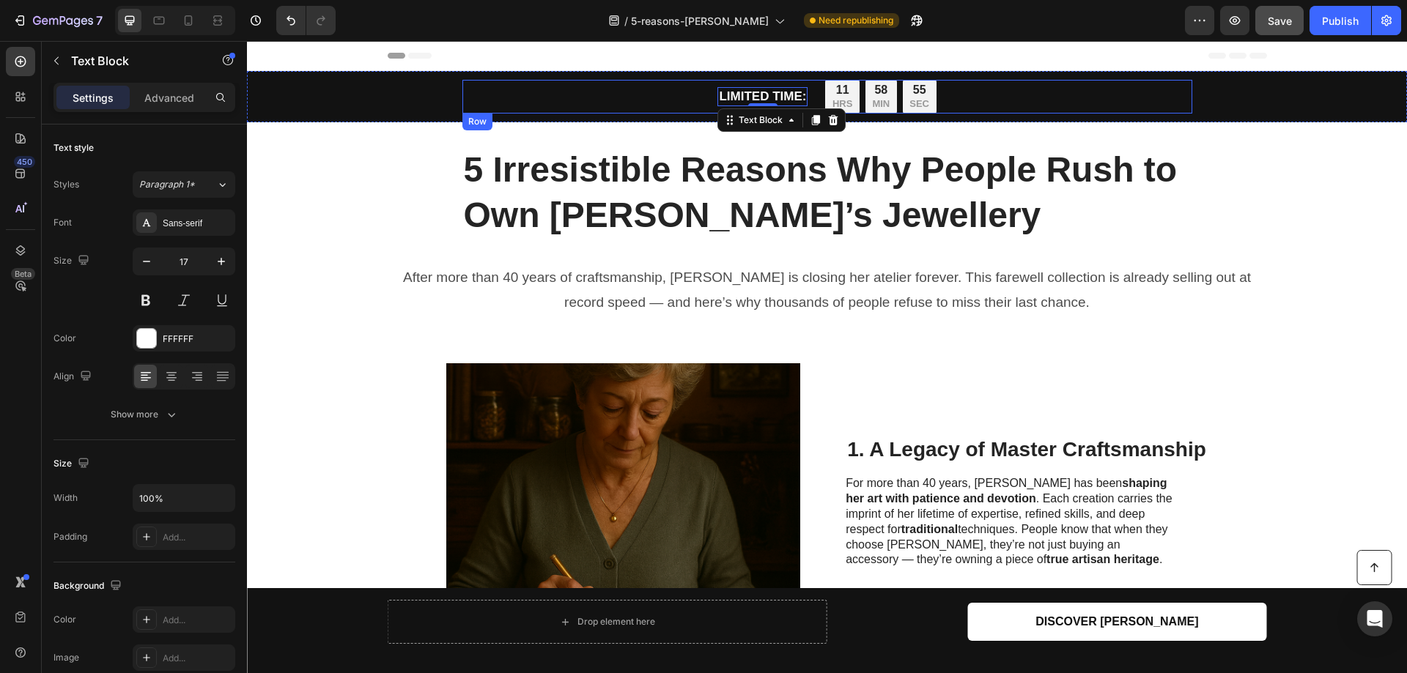
click at [646, 102] on div "LIMITED TIME: Text Block 0 11 HRS 58 MIN [STREET_ADDRESS]" at bounding box center [827, 97] width 730 height 34
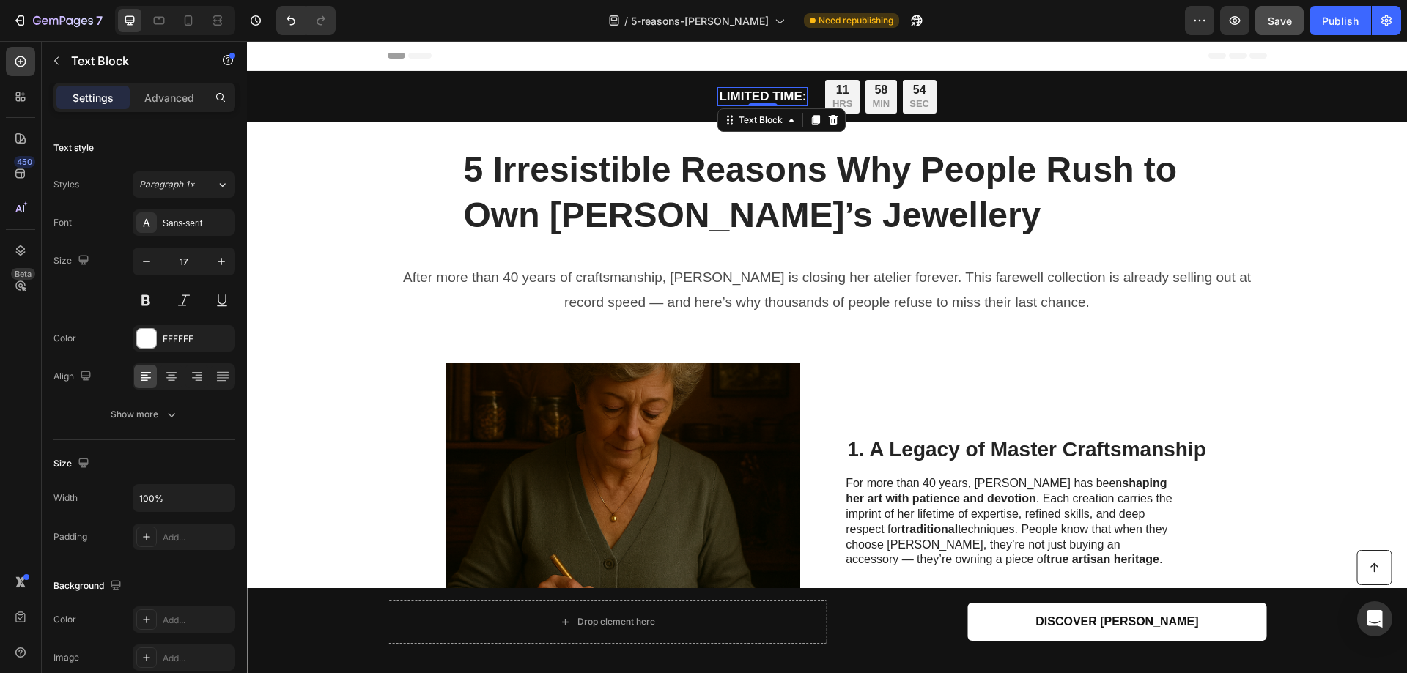
click at [769, 92] on p "LIMITED TIME:" at bounding box center [762, 97] width 87 height 16
click at [1233, 17] on icon "button" at bounding box center [1234, 20] width 11 height 9
click at [1284, 20] on span "Save" at bounding box center [1280, 21] width 24 height 12
click at [1344, 19] on div "Publish" at bounding box center [1340, 20] width 37 height 15
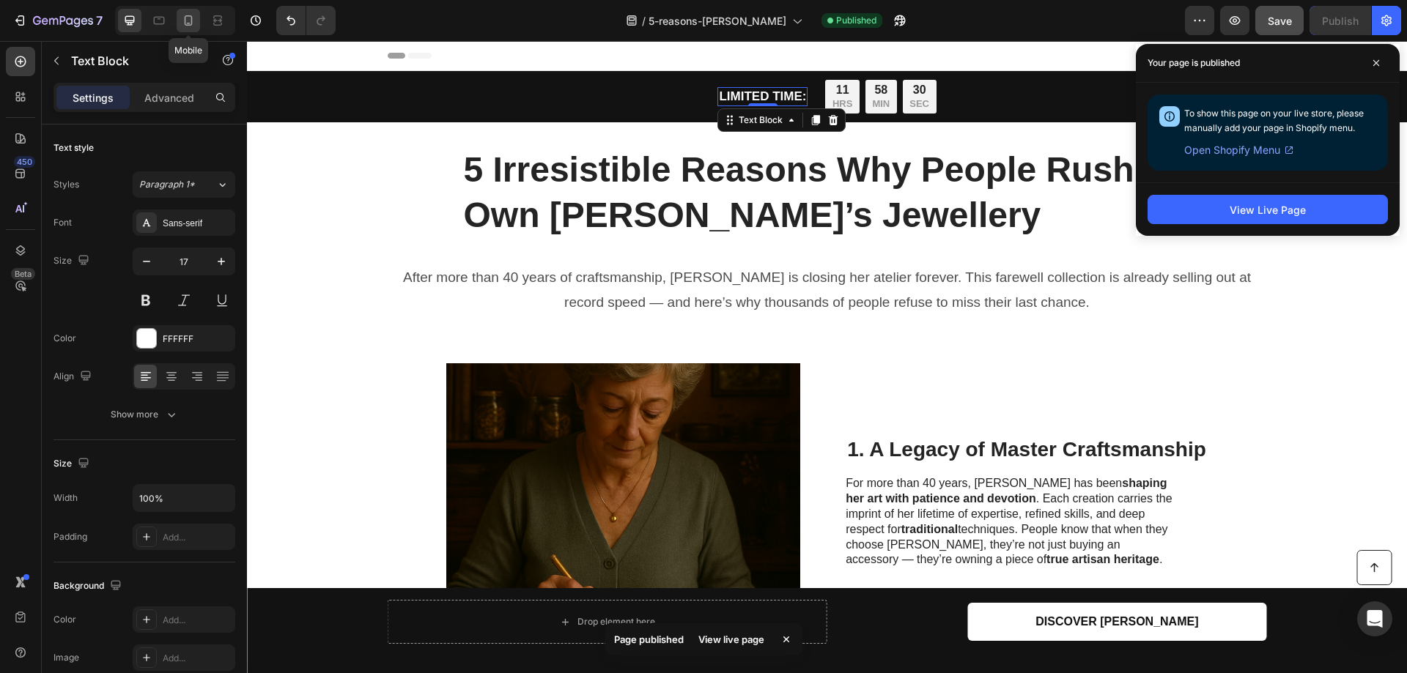
click at [187, 23] on icon at bounding box center [188, 20] width 15 height 15
type input "14"
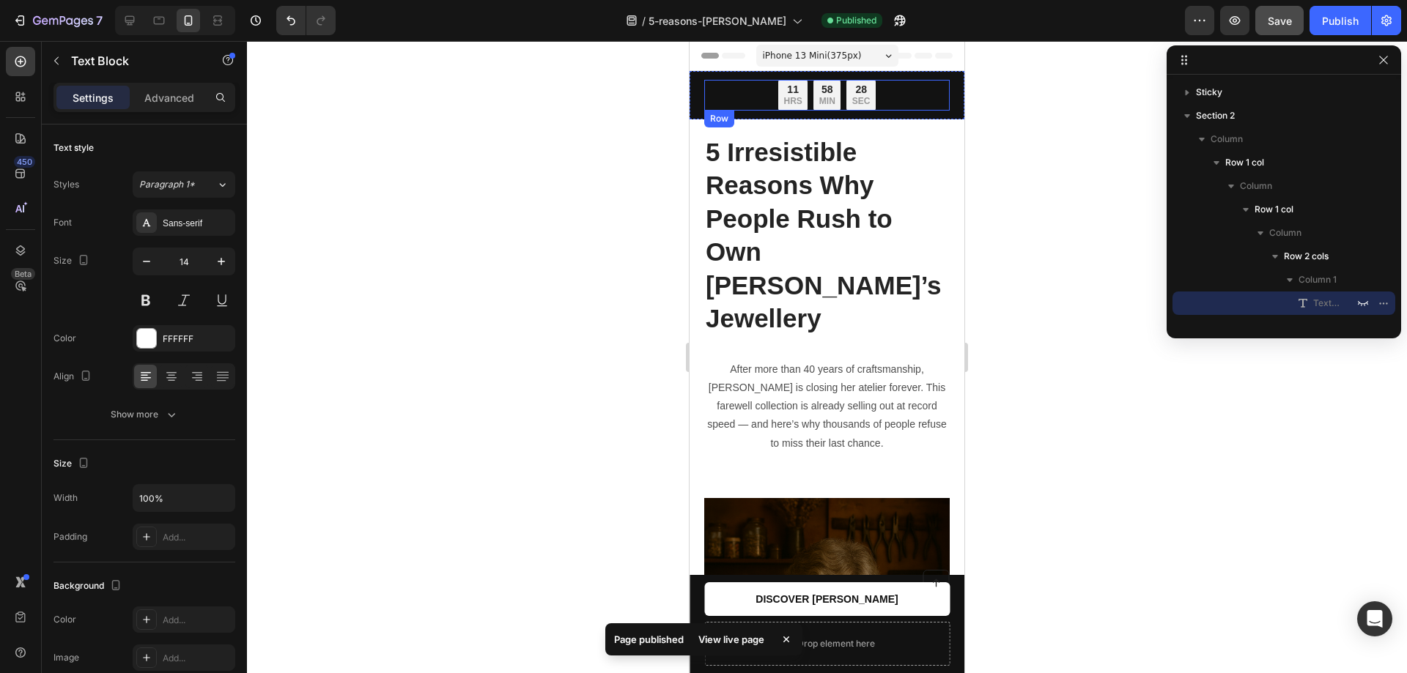
click at [920, 92] on div "LIMITED TIME: Text Block 0 11 HRS 58 MIN 28 SEC Countdown Timer Row Row" at bounding box center [826, 95] width 245 height 31
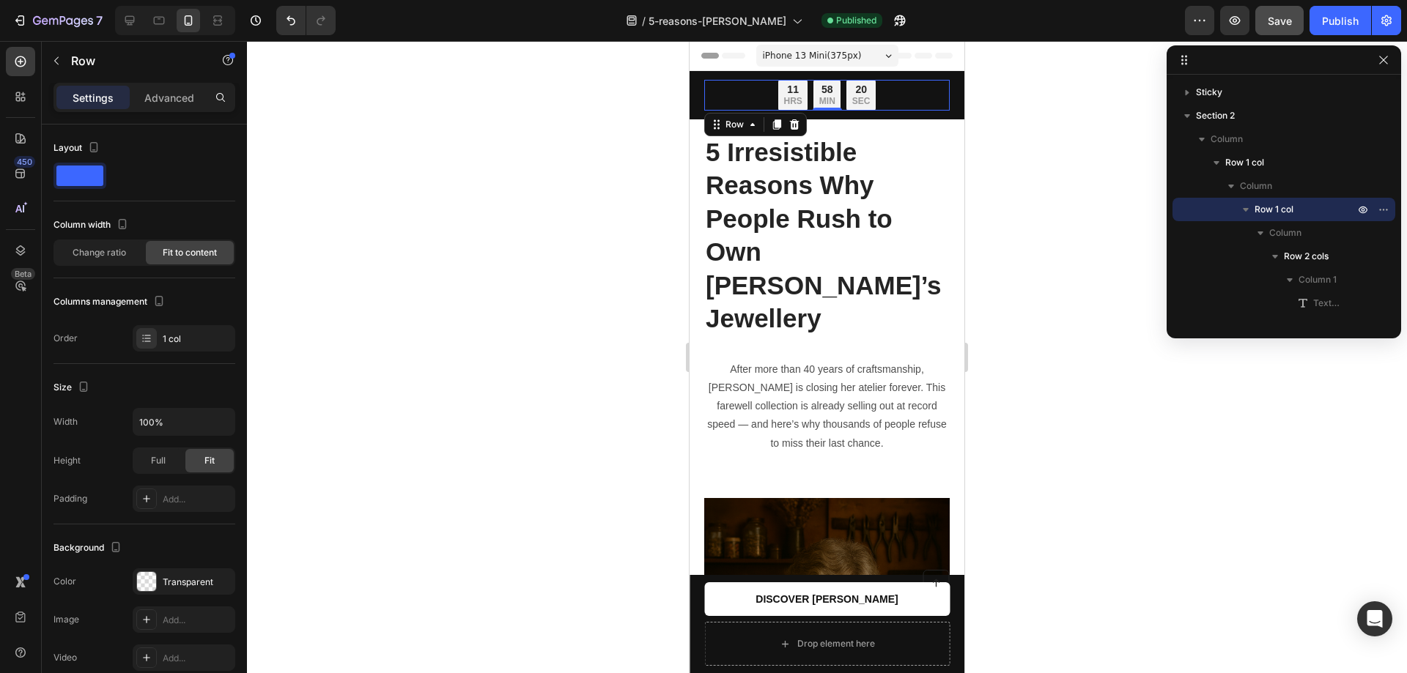
click at [1033, 232] on div at bounding box center [827, 357] width 1160 height 632
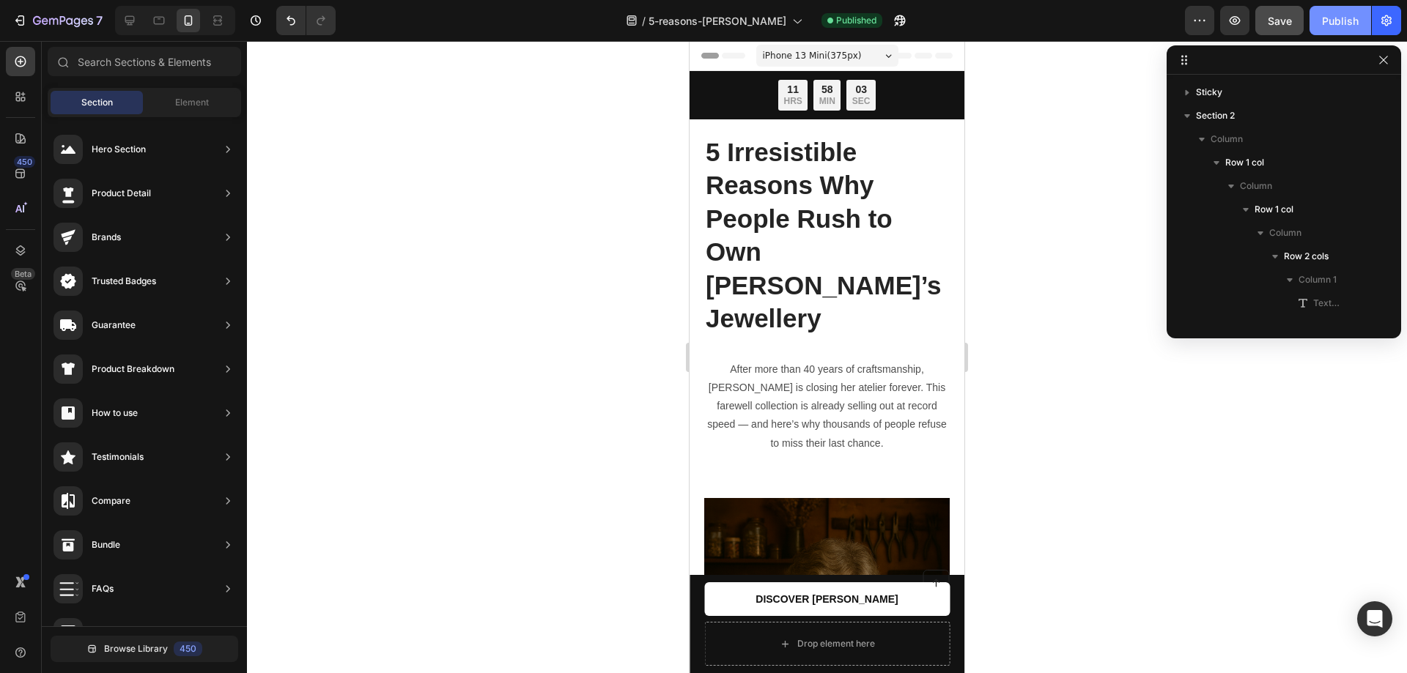
click at [1329, 11] on button "Publish" at bounding box center [1340, 20] width 62 height 29
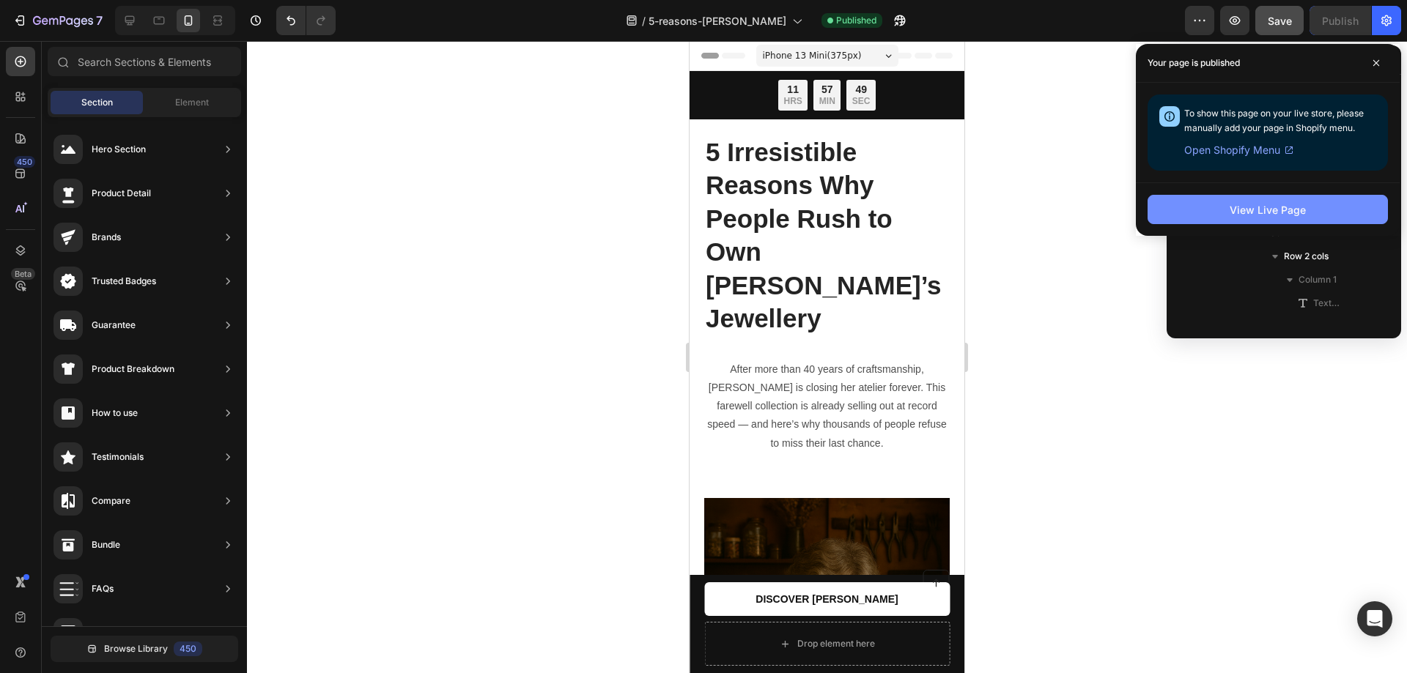
click at [1221, 207] on button "View Live Page" at bounding box center [1267, 209] width 240 height 29
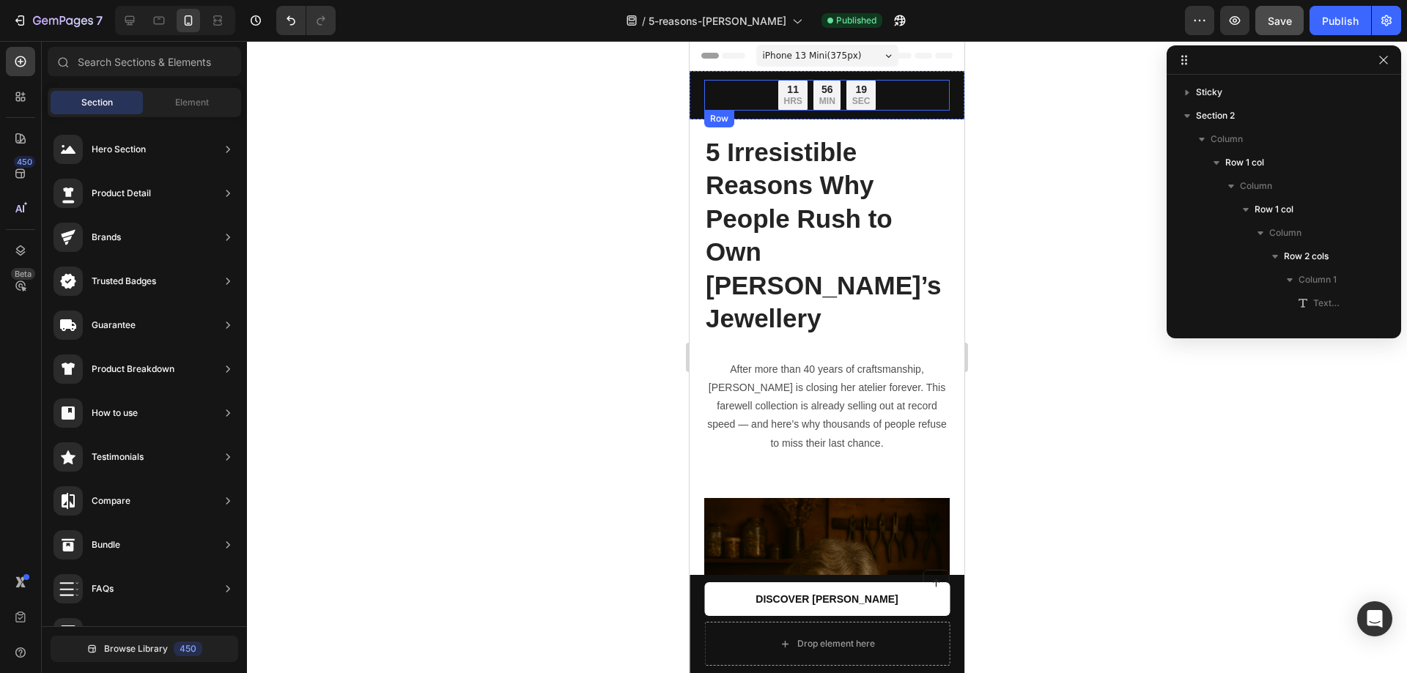
click at [924, 90] on div "LIMITED TIME: Text Block 11 HRS 56 MIN 19 SEC Countdown Timer Row Row" at bounding box center [826, 95] width 245 height 31
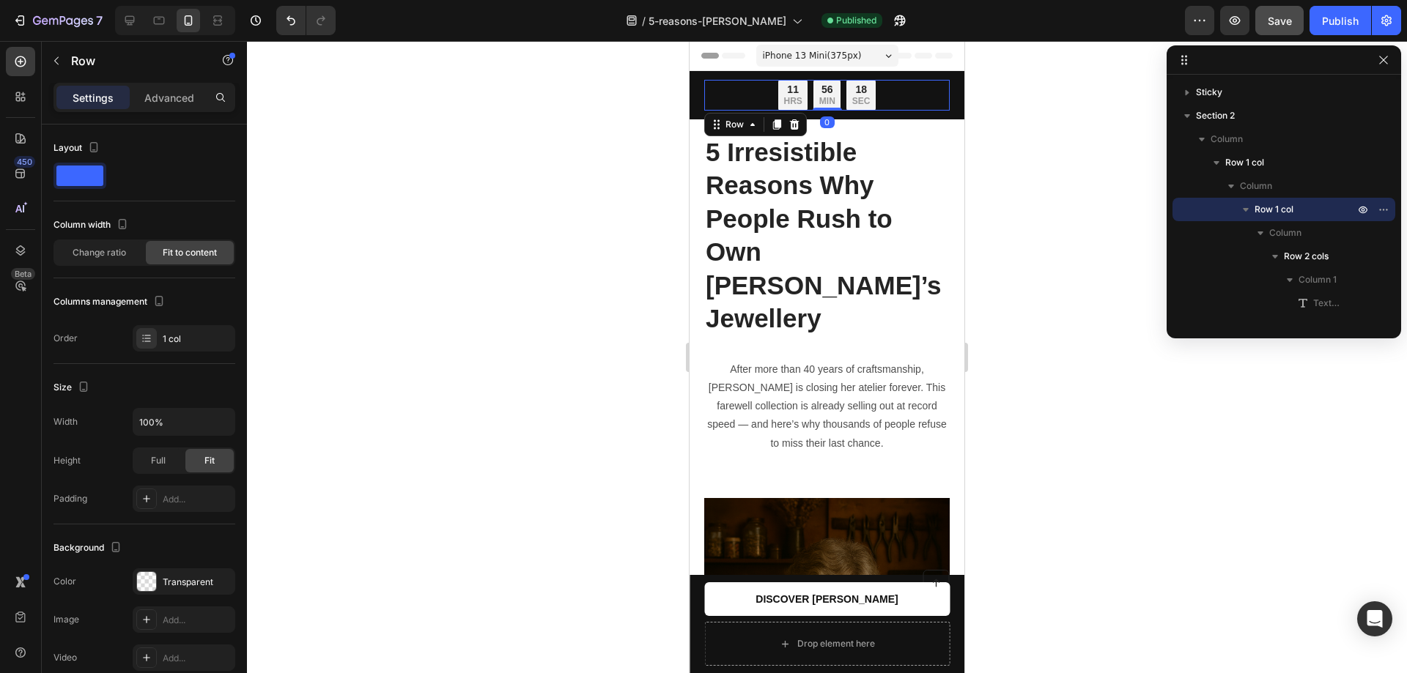
click at [1039, 91] on div at bounding box center [827, 357] width 1160 height 632
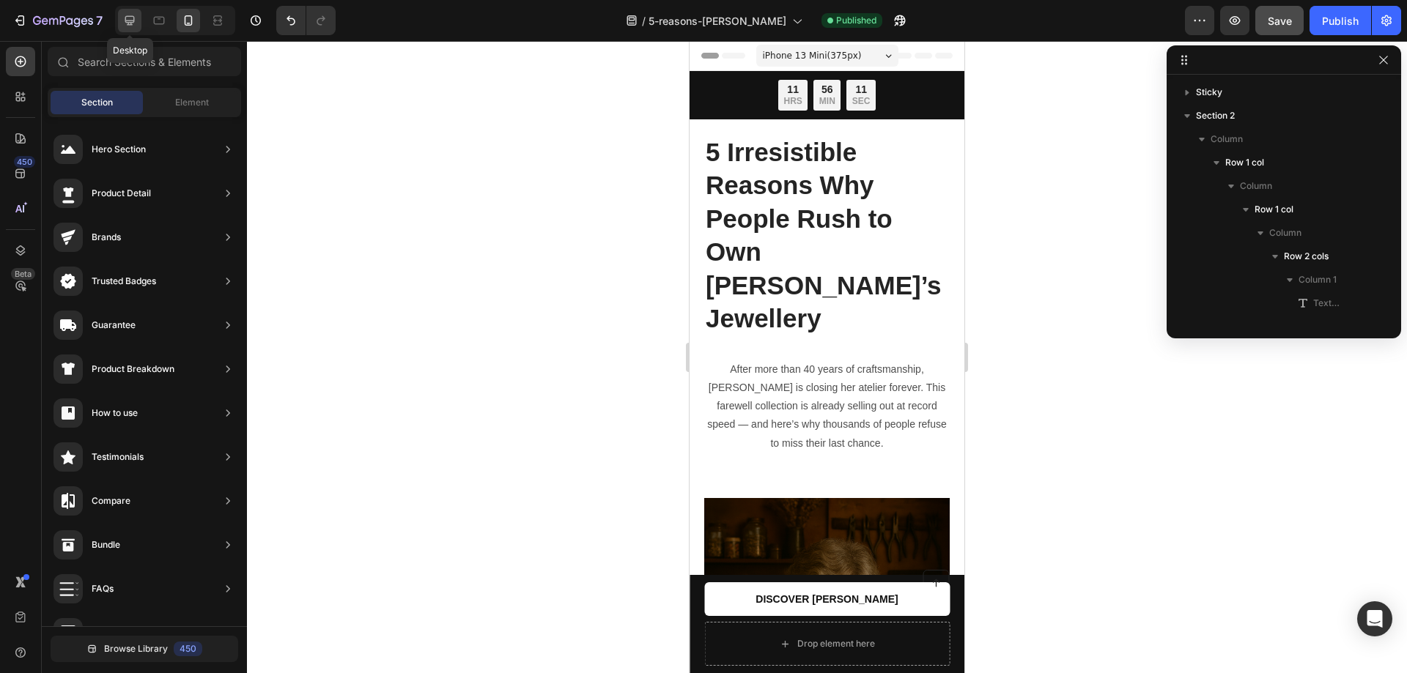
click at [128, 18] on icon at bounding box center [129, 20] width 15 height 15
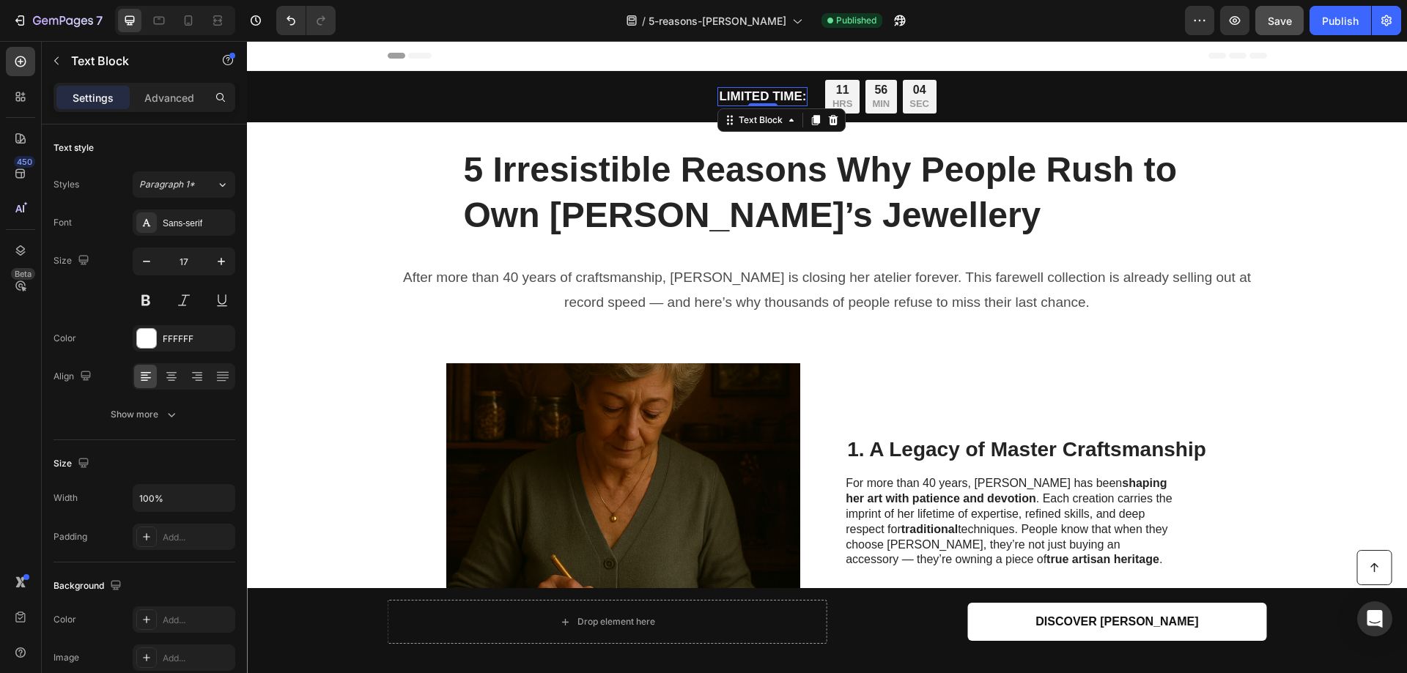
click at [756, 95] on p "LIMITED TIME:" at bounding box center [762, 97] width 87 height 16
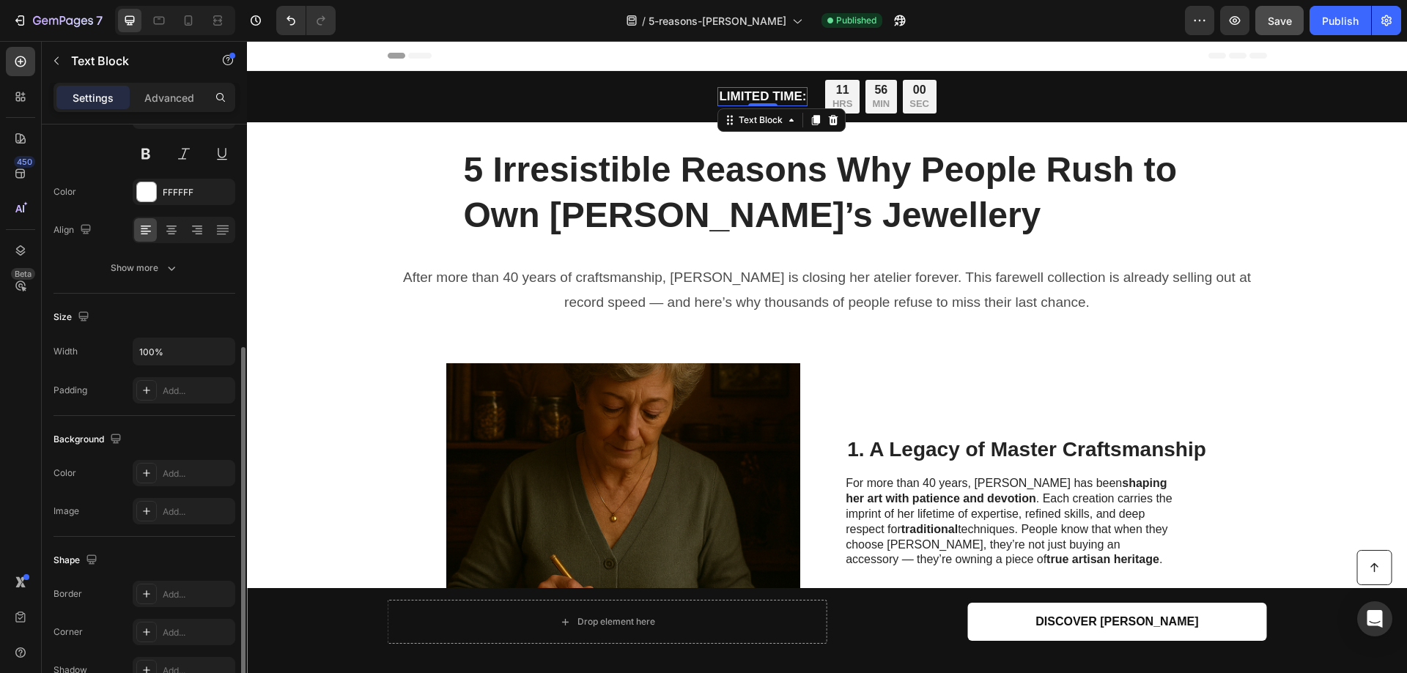
scroll to position [220, 0]
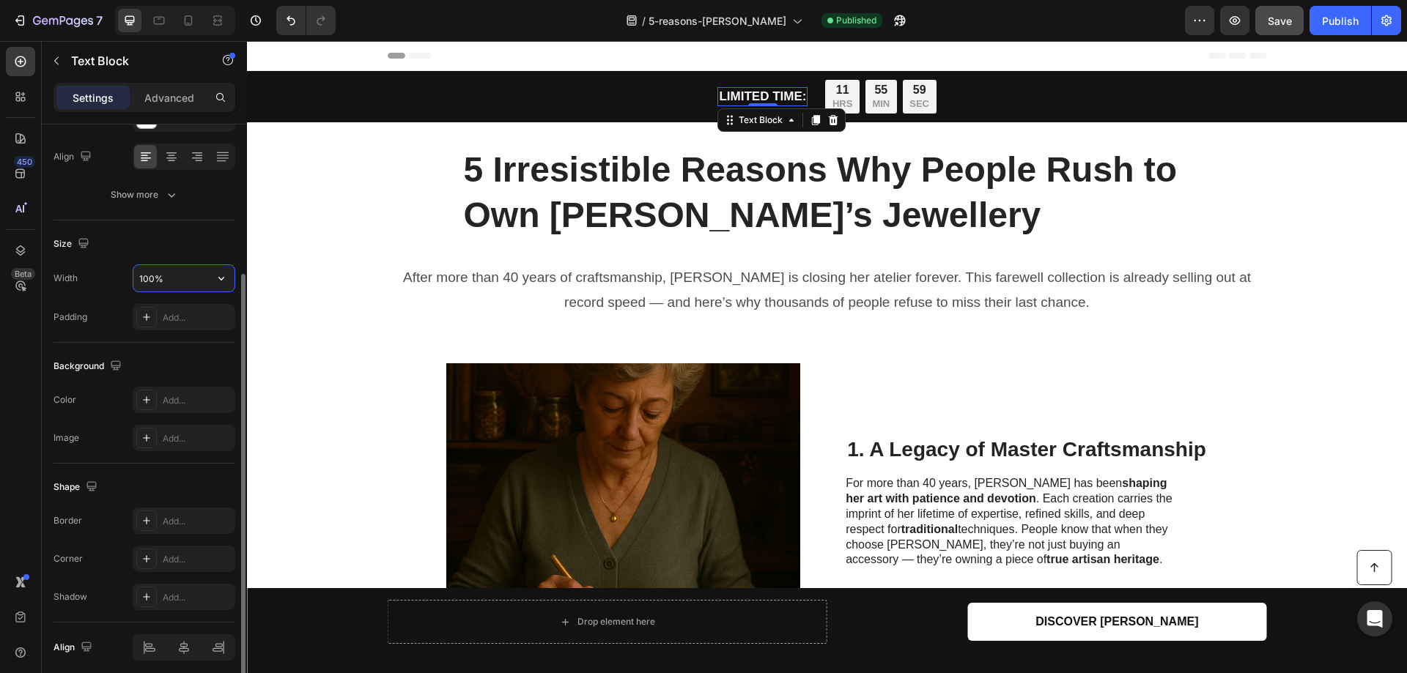
click at [157, 273] on input "100%" at bounding box center [183, 278] width 101 height 26
click at [217, 273] on icon "button" at bounding box center [221, 278] width 15 height 15
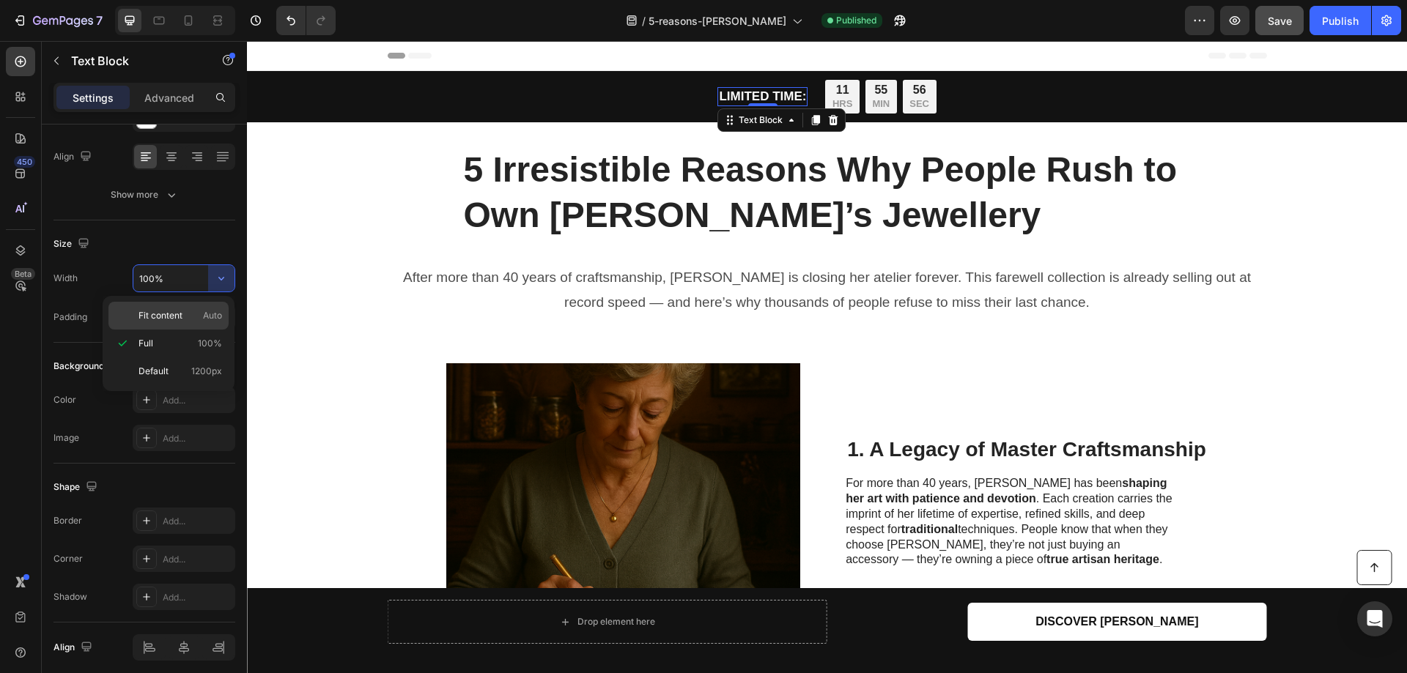
click at [142, 308] on div "Fit content Auto" at bounding box center [168, 316] width 120 height 28
type input "Auto"
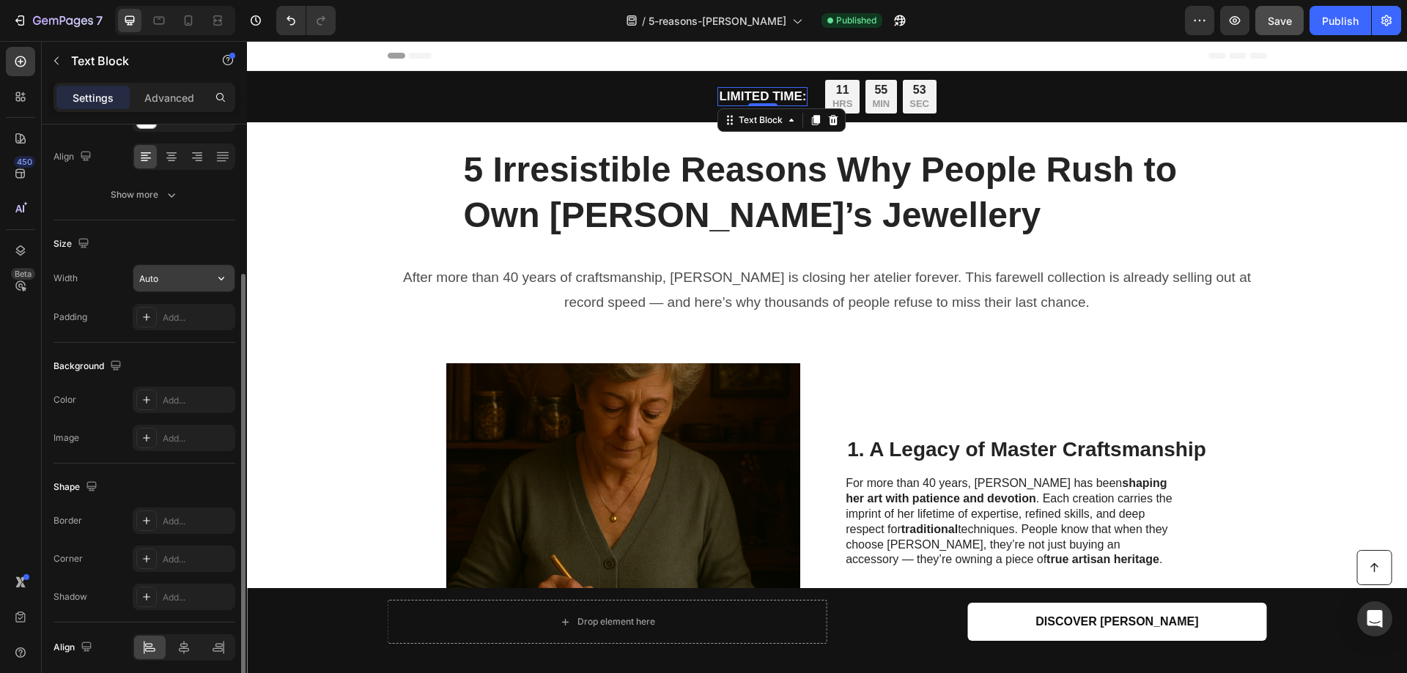
click at [179, 286] on input "Auto" at bounding box center [183, 278] width 101 height 26
click at [191, 20] on icon at bounding box center [189, 20] width 8 height 10
type input "14"
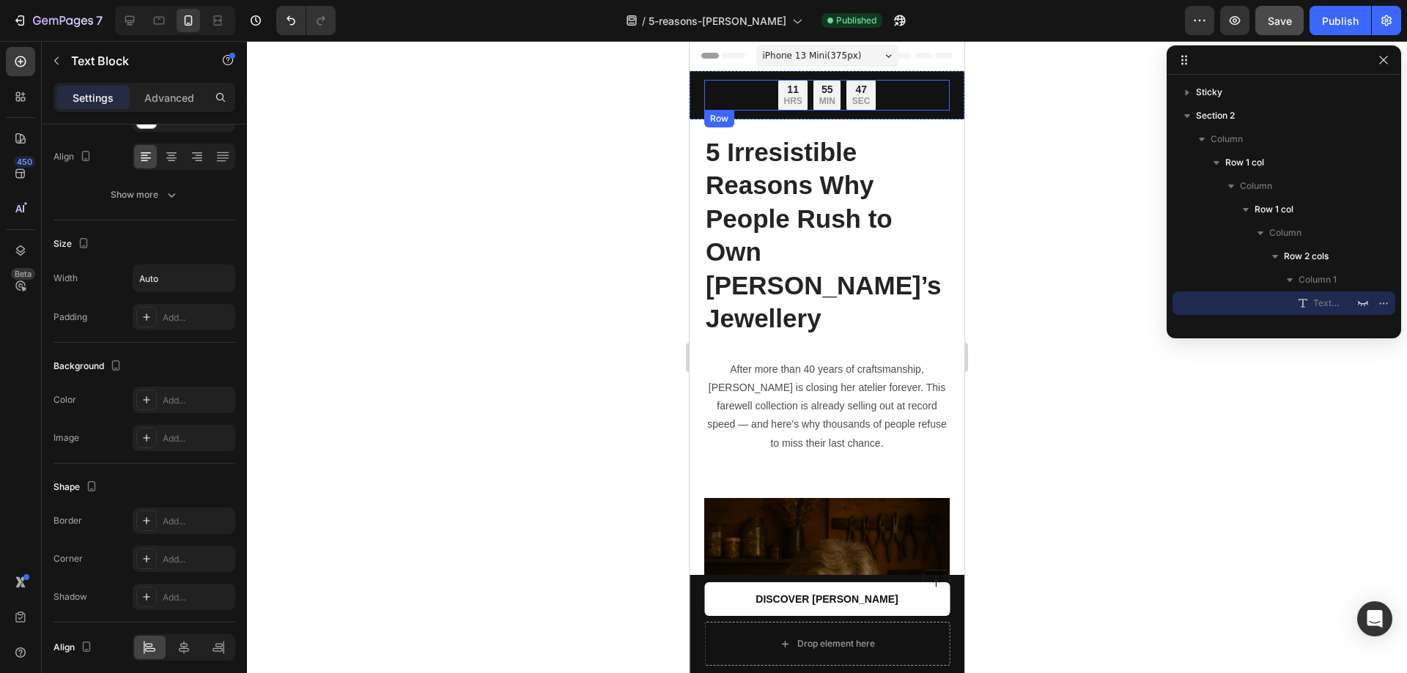
click at [894, 93] on div "LIMITED TIME: Text Block 0 11 HRS 55 MIN [STREET_ADDRESS]" at bounding box center [826, 95] width 245 height 31
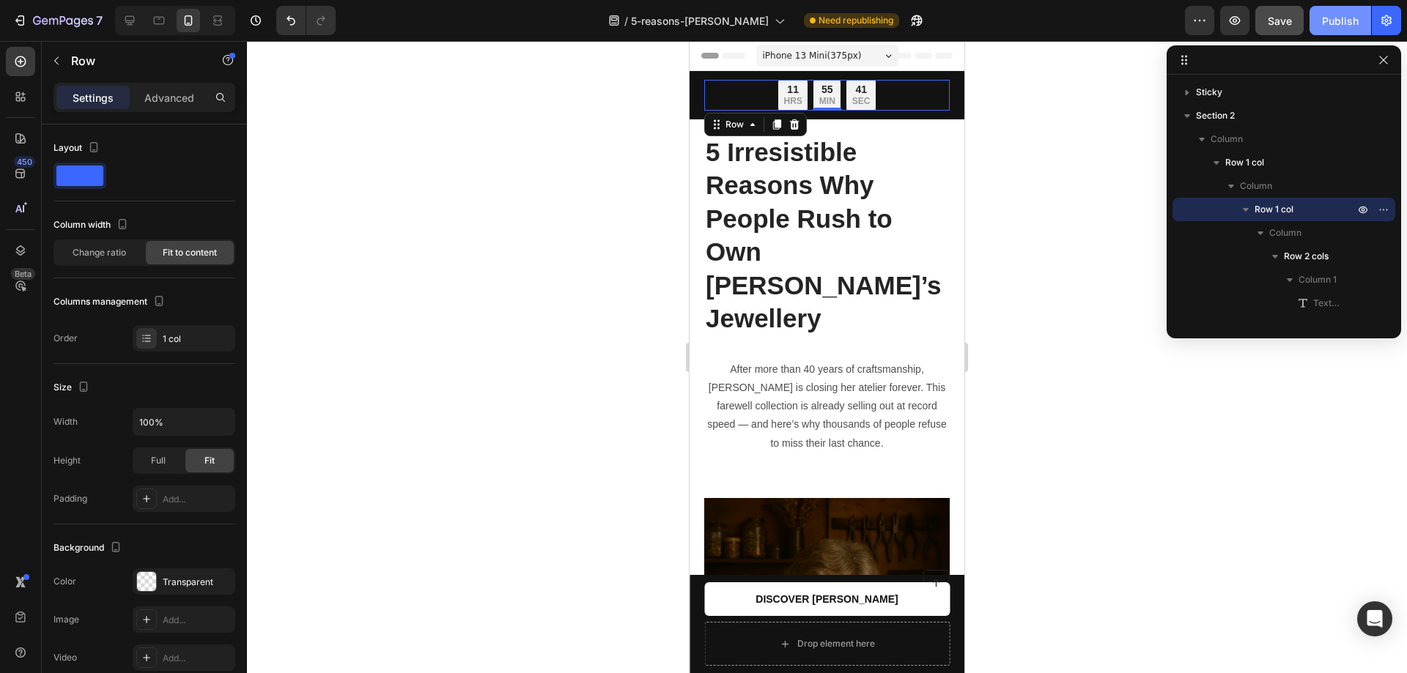
click at [1334, 13] on div "Publish" at bounding box center [1340, 20] width 37 height 15
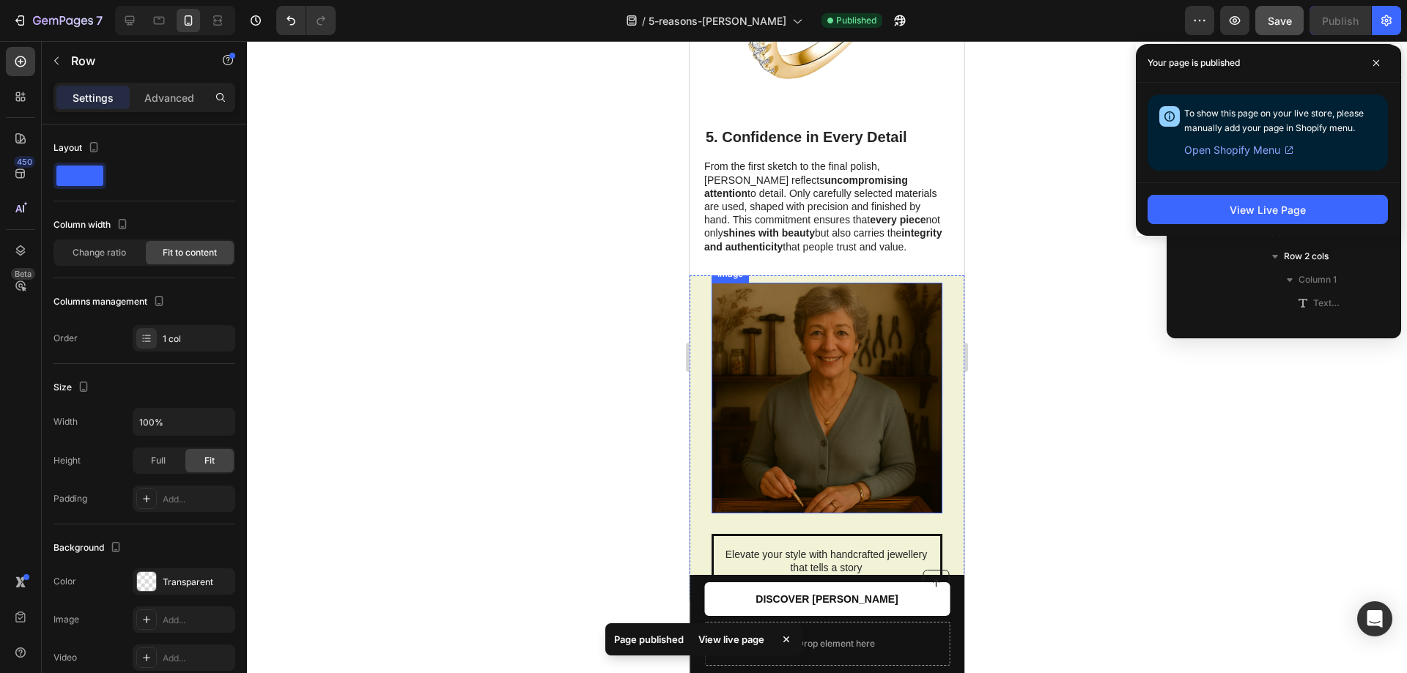
scroll to position [2645, 0]
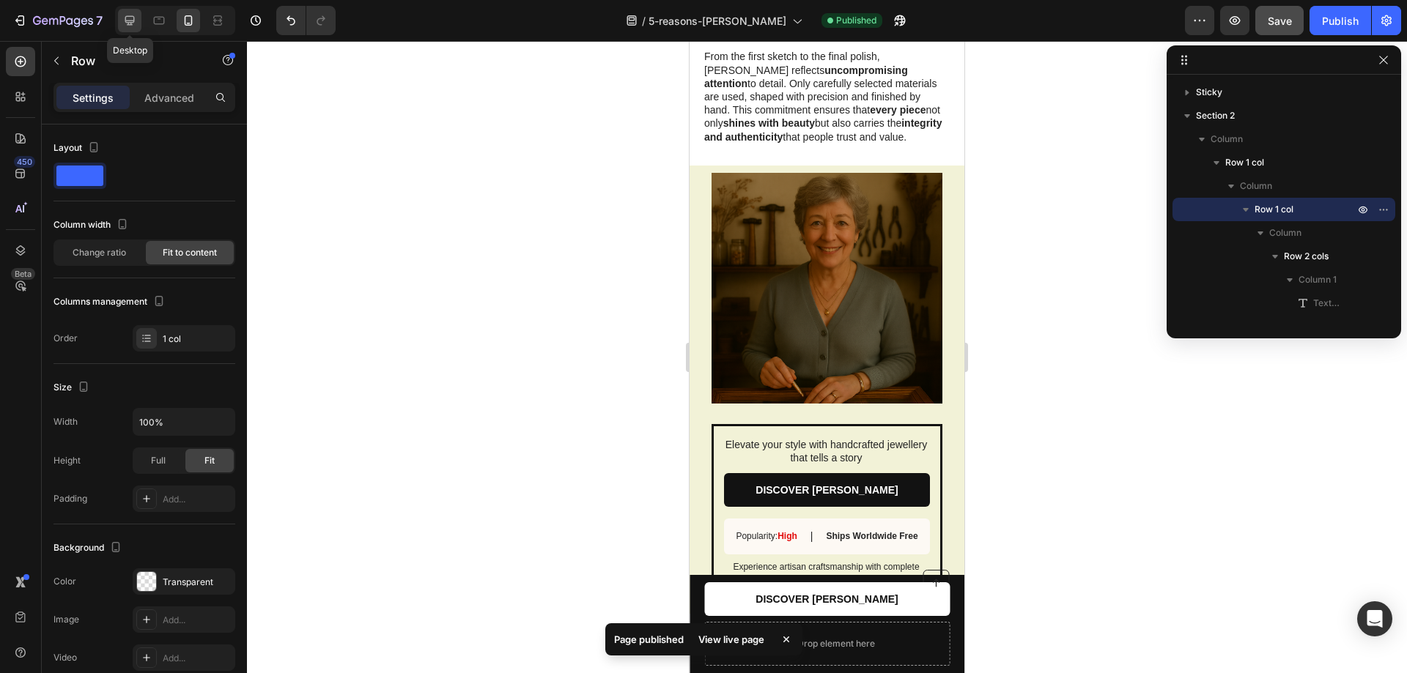
click at [132, 20] on icon at bounding box center [129, 20] width 15 height 15
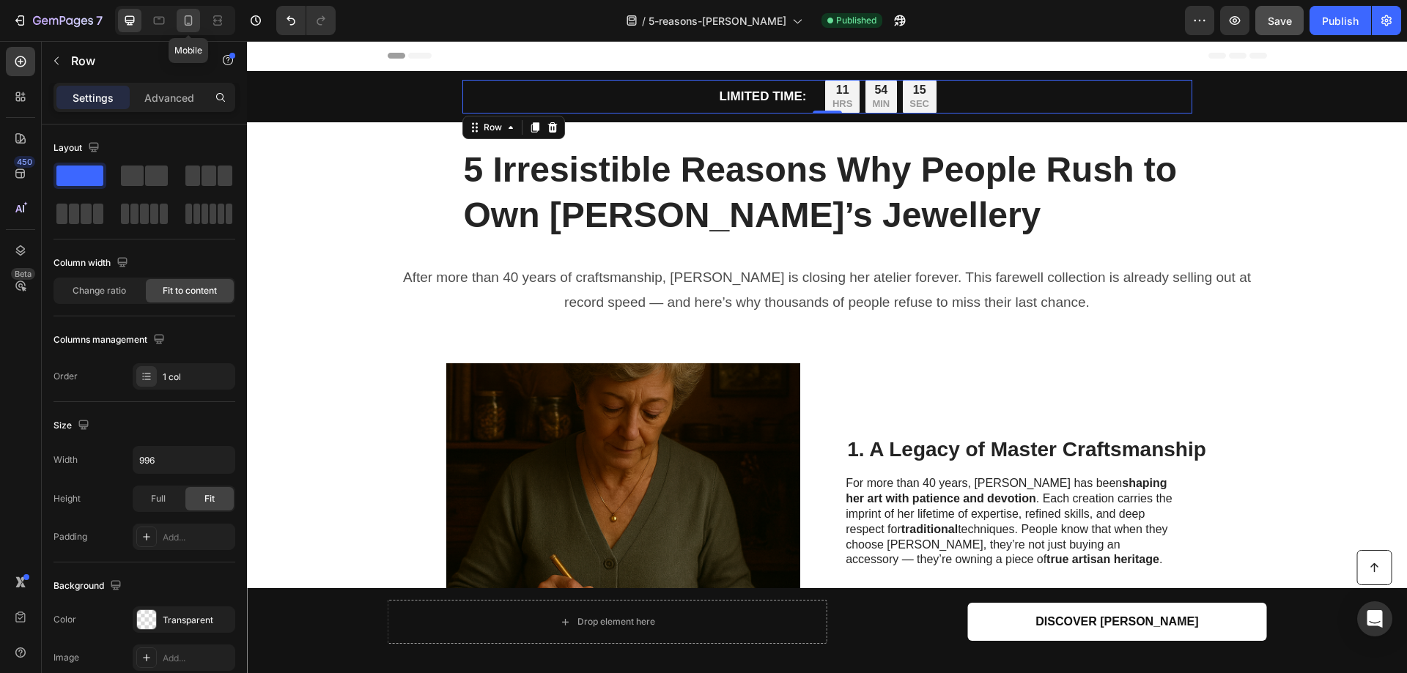
click at [188, 24] on icon at bounding box center [188, 20] width 15 height 15
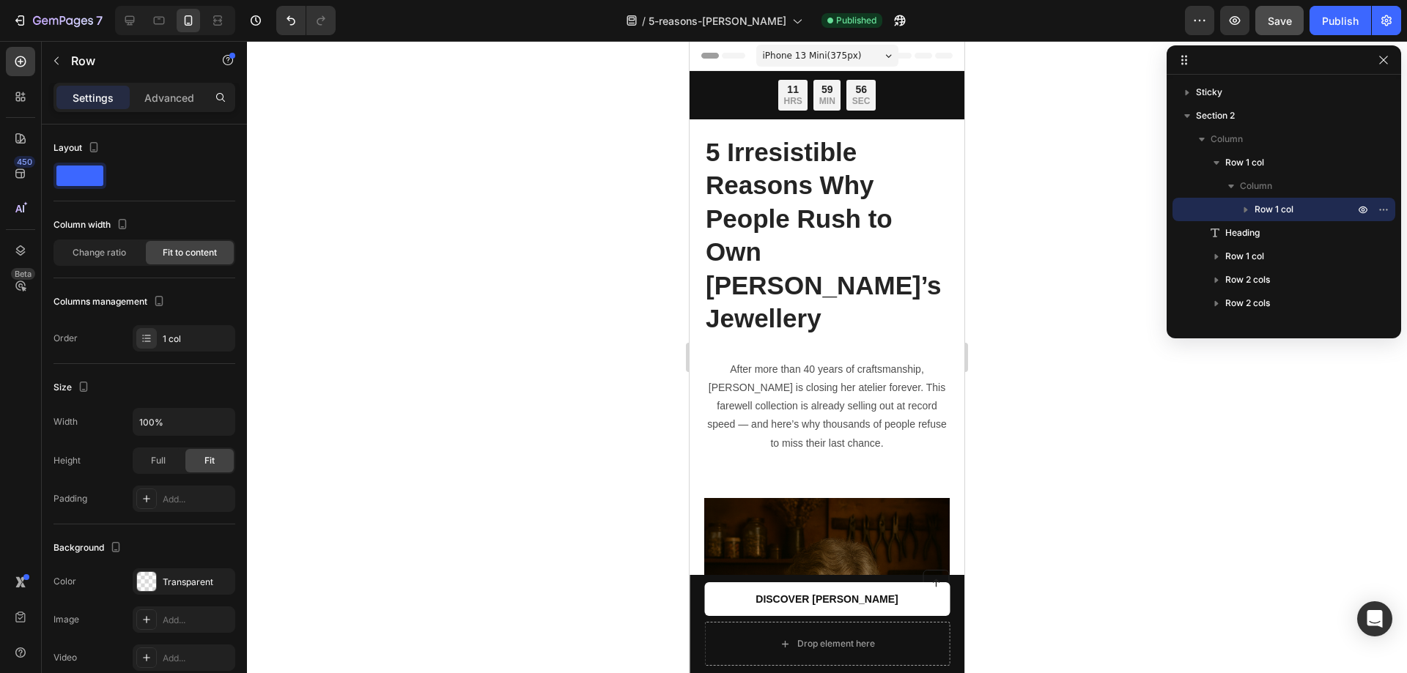
click at [900, 91] on div "LIMITED TIME: Text Block 11 HRS 59 MIN [STREET_ADDRESS]" at bounding box center [826, 95] width 245 height 31
click at [149, 16] on div at bounding box center [158, 20] width 23 height 23
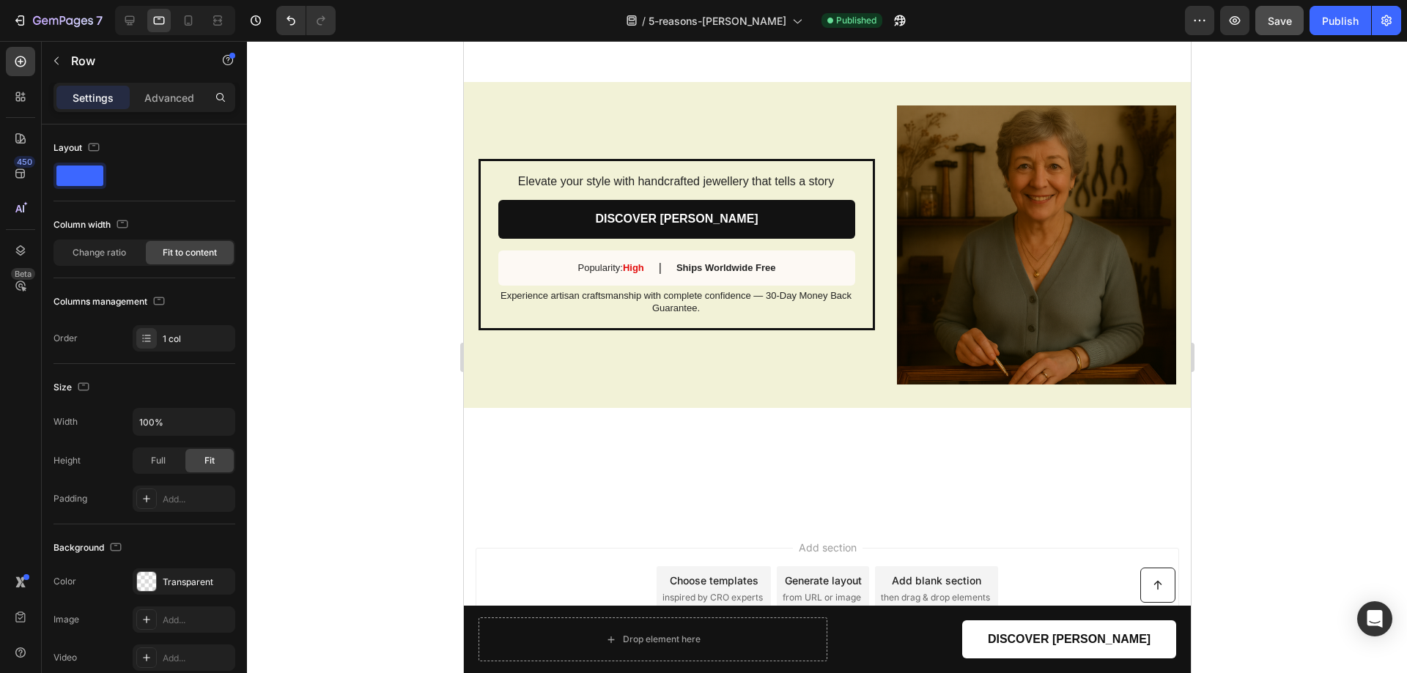
scroll to position [1656, 0]
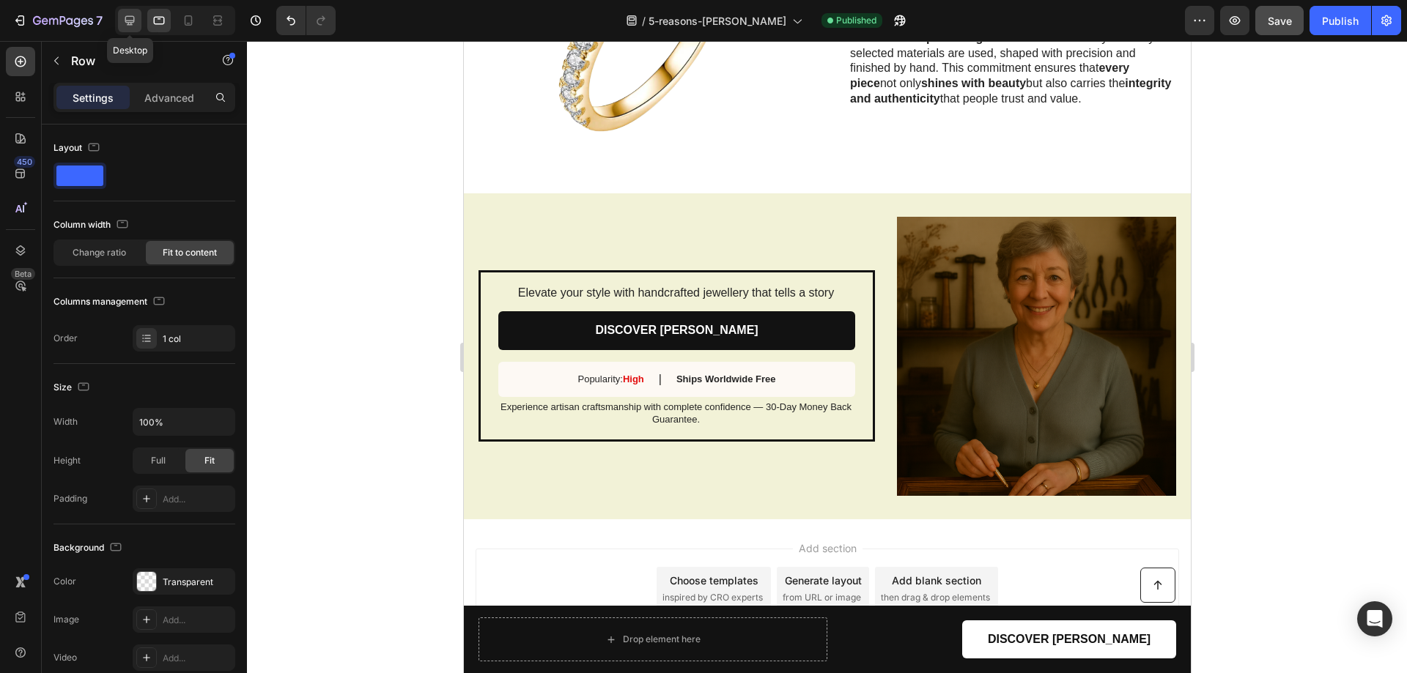
click at [128, 15] on icon at bounding box center [129, 20] width 15 height 15
type input "996"
